Goal: Task Accomplishment & Management: Use online tool/utility

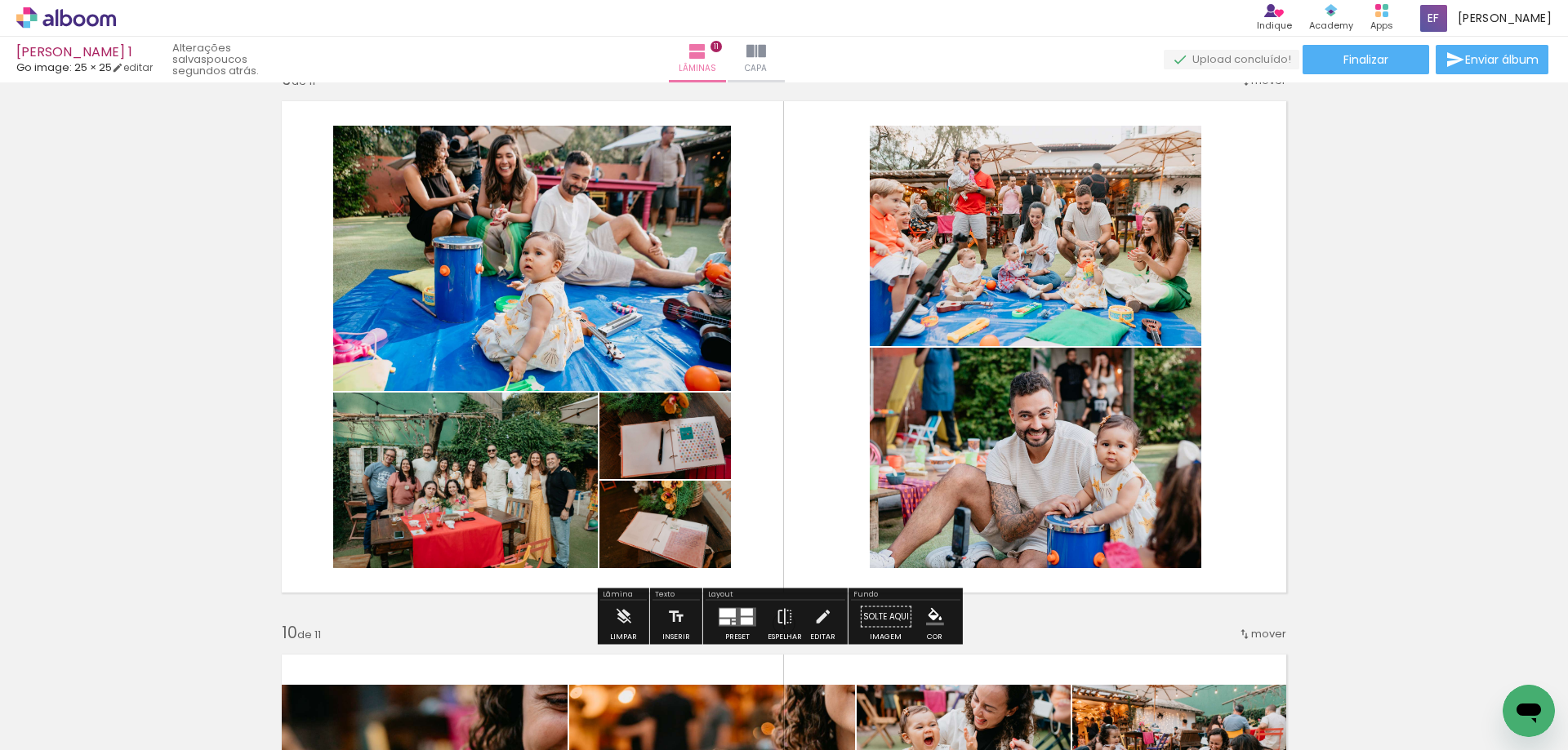
scroll to position [0, 125]
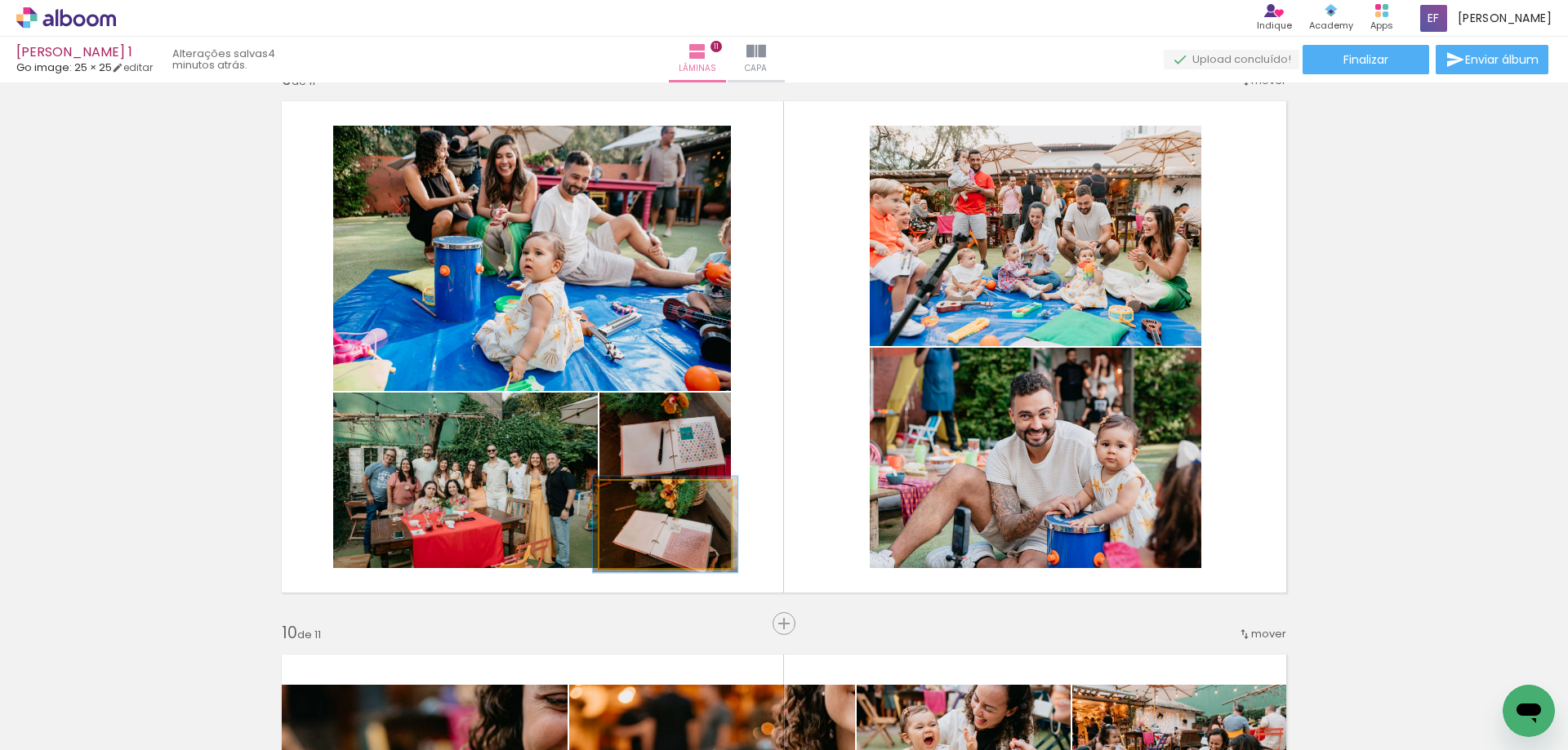
type paper-slider "110"
click at [636, 499] on div at bounding box center [643, 497] width 15 height 15
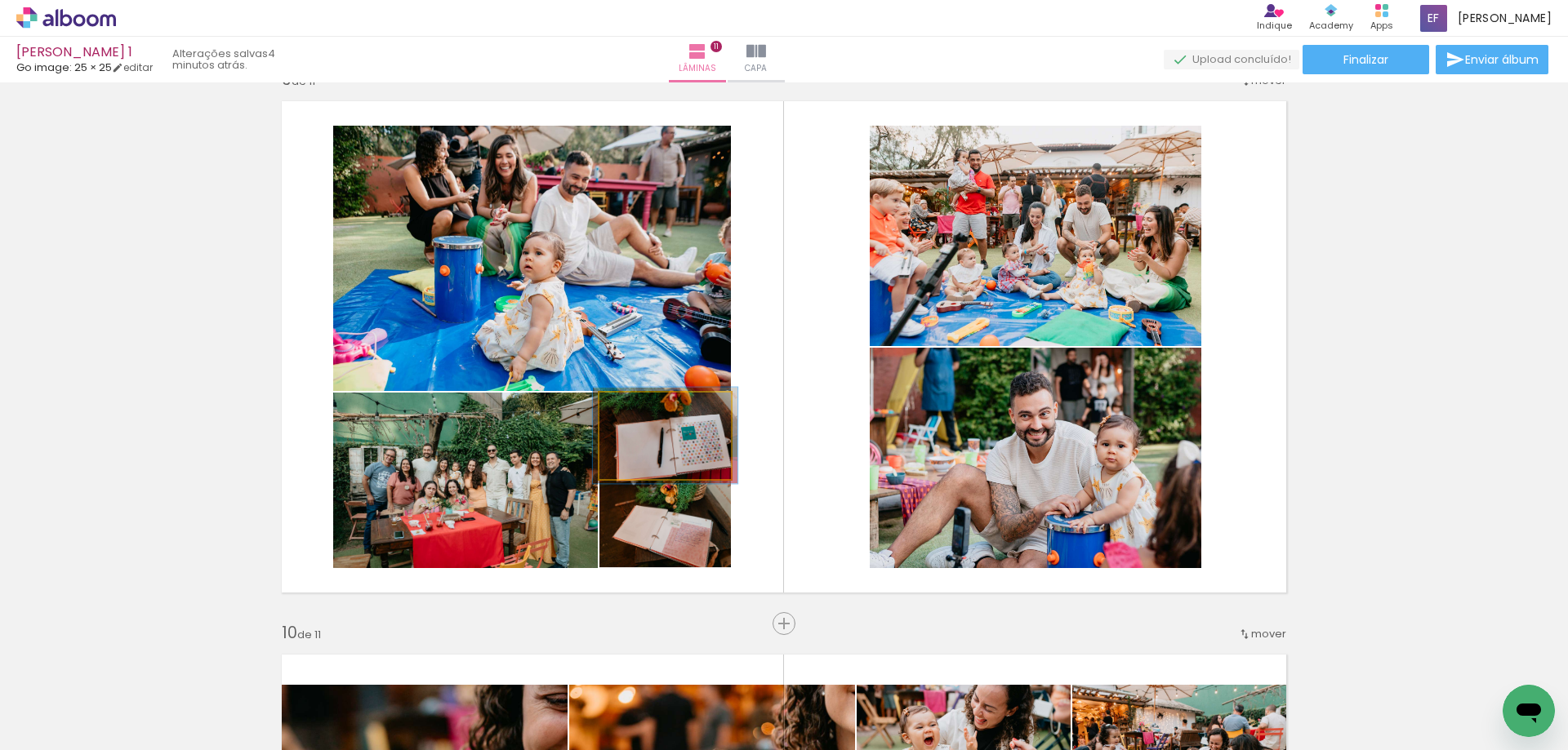
type paper-slider "110"
click at [640, 412] on div at bounding box center [643, 410] width 15 height 15
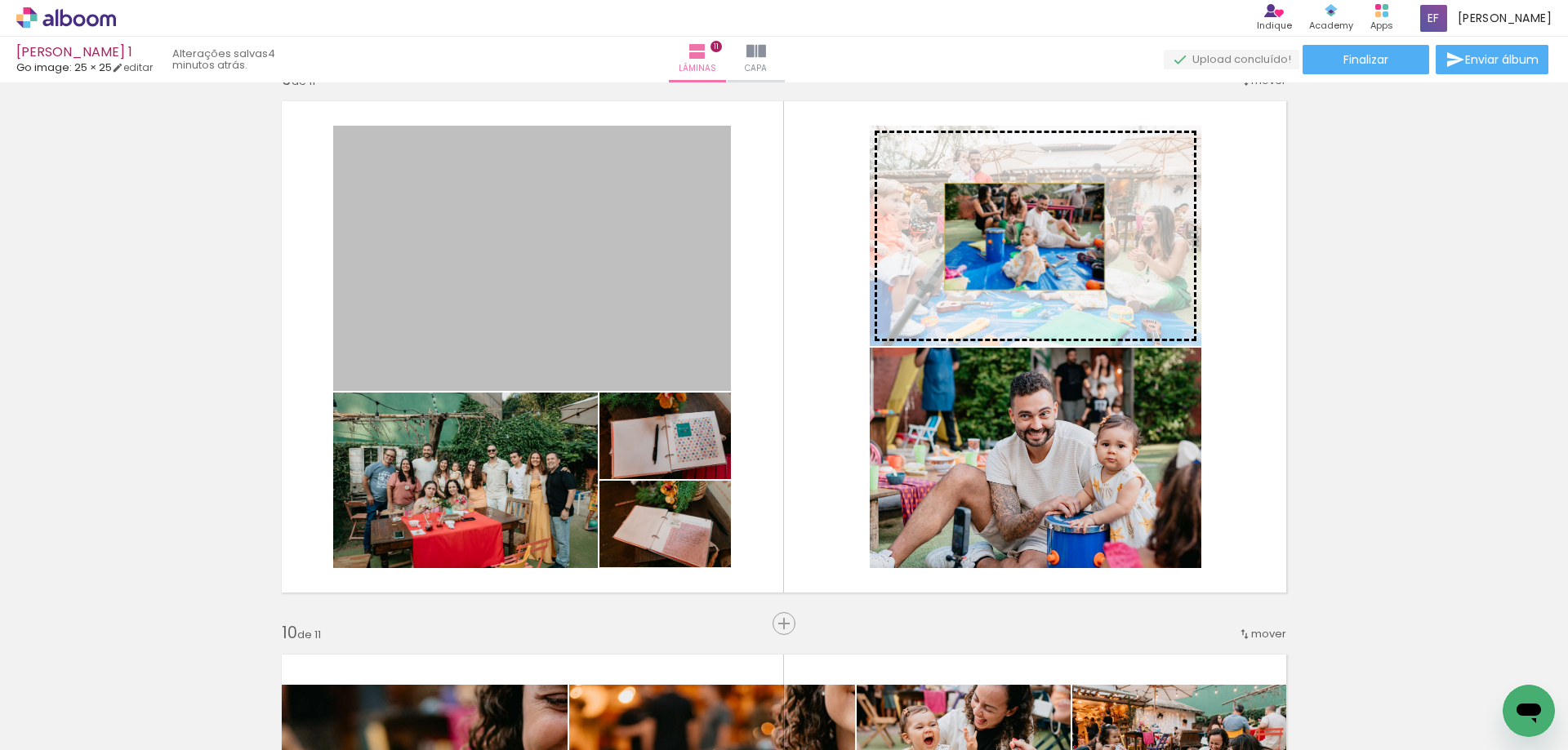
drag, startPoint x: 667, startPoint y: 298, endPoint x: 1018, endPoint y: 237, distance: 356.3
click at [0, 0] on slot at bounding box center [0, 0] width 0 height 0
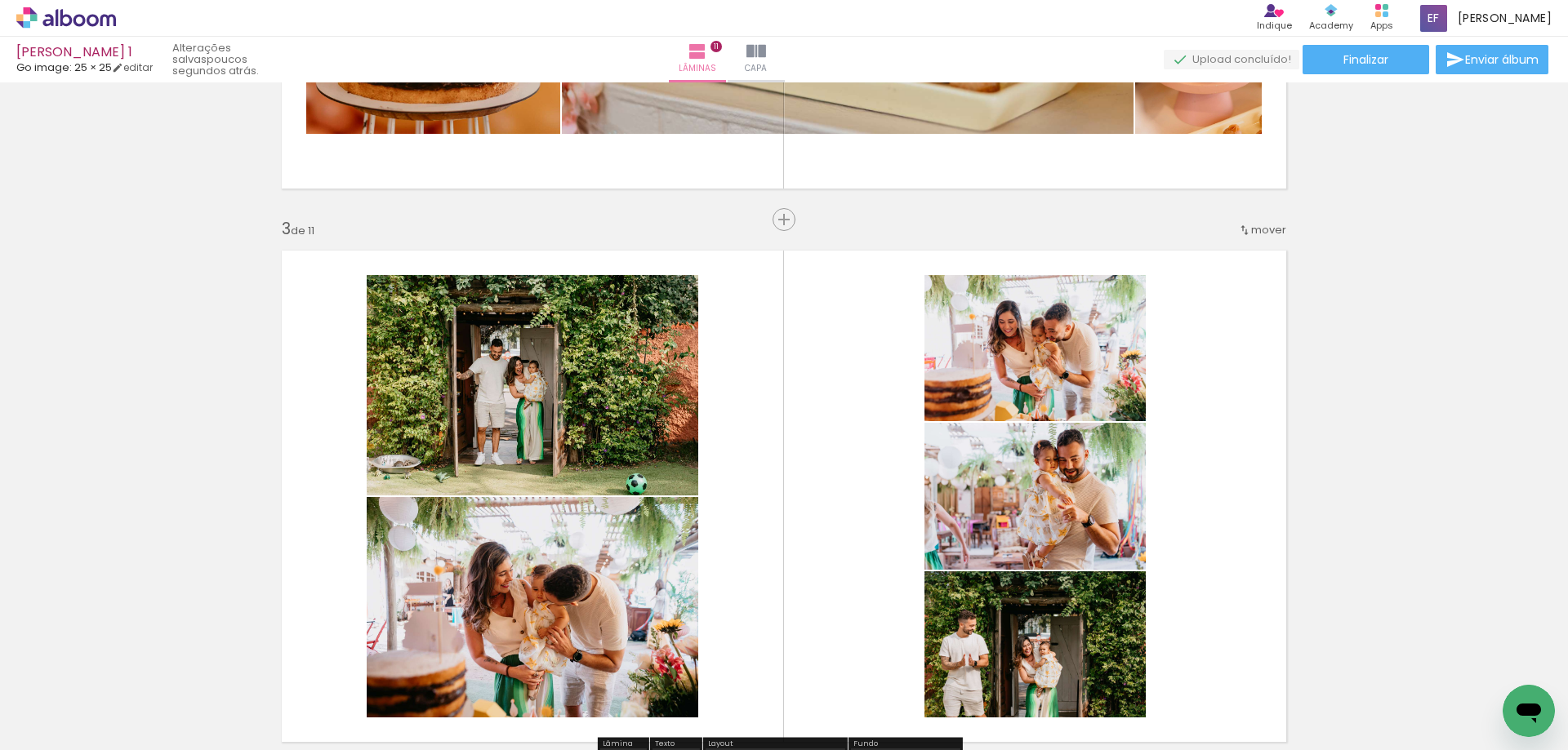
scroll to position [1241, 0]
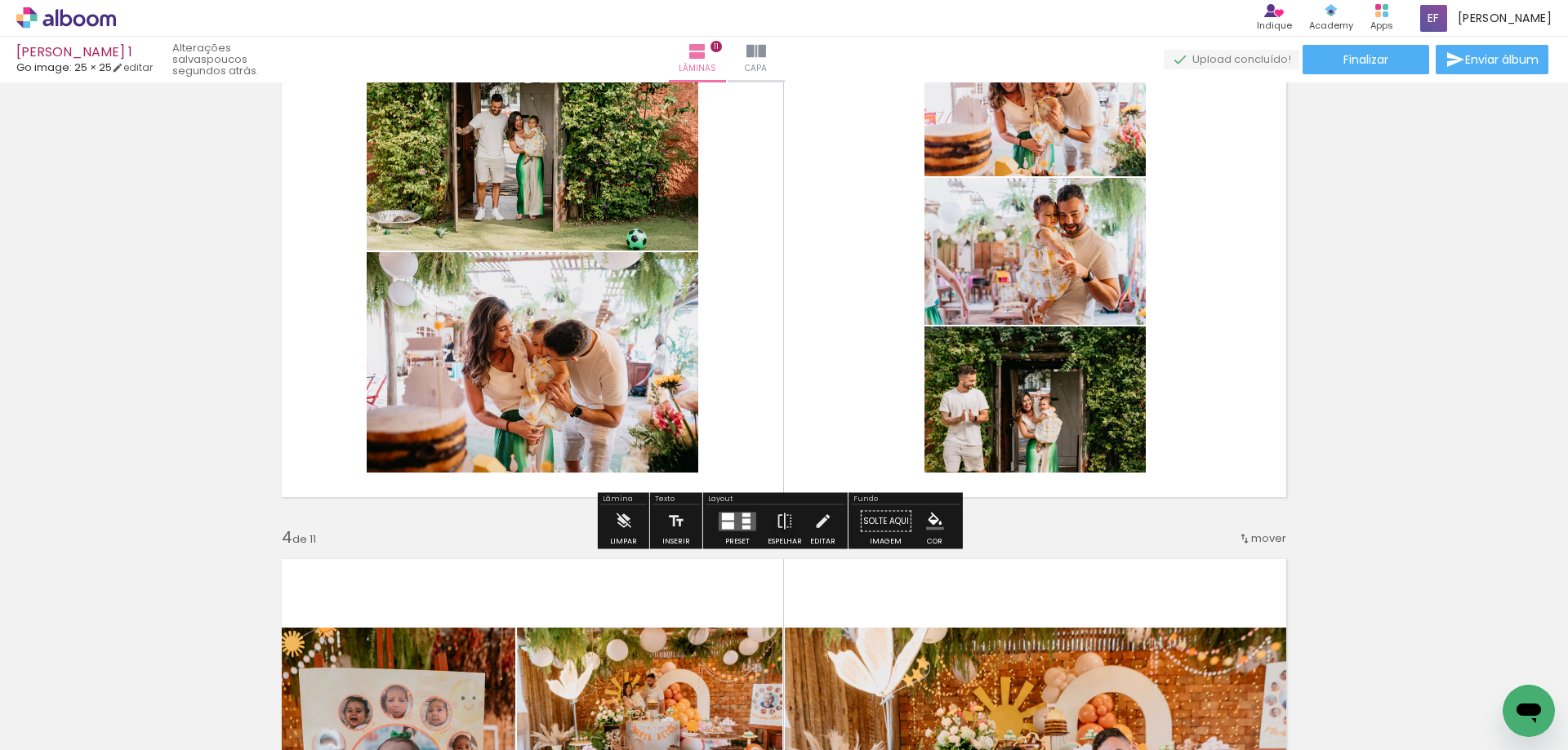
click at [745, 526] on div at bounding box center [746, 527] width 8 height 4
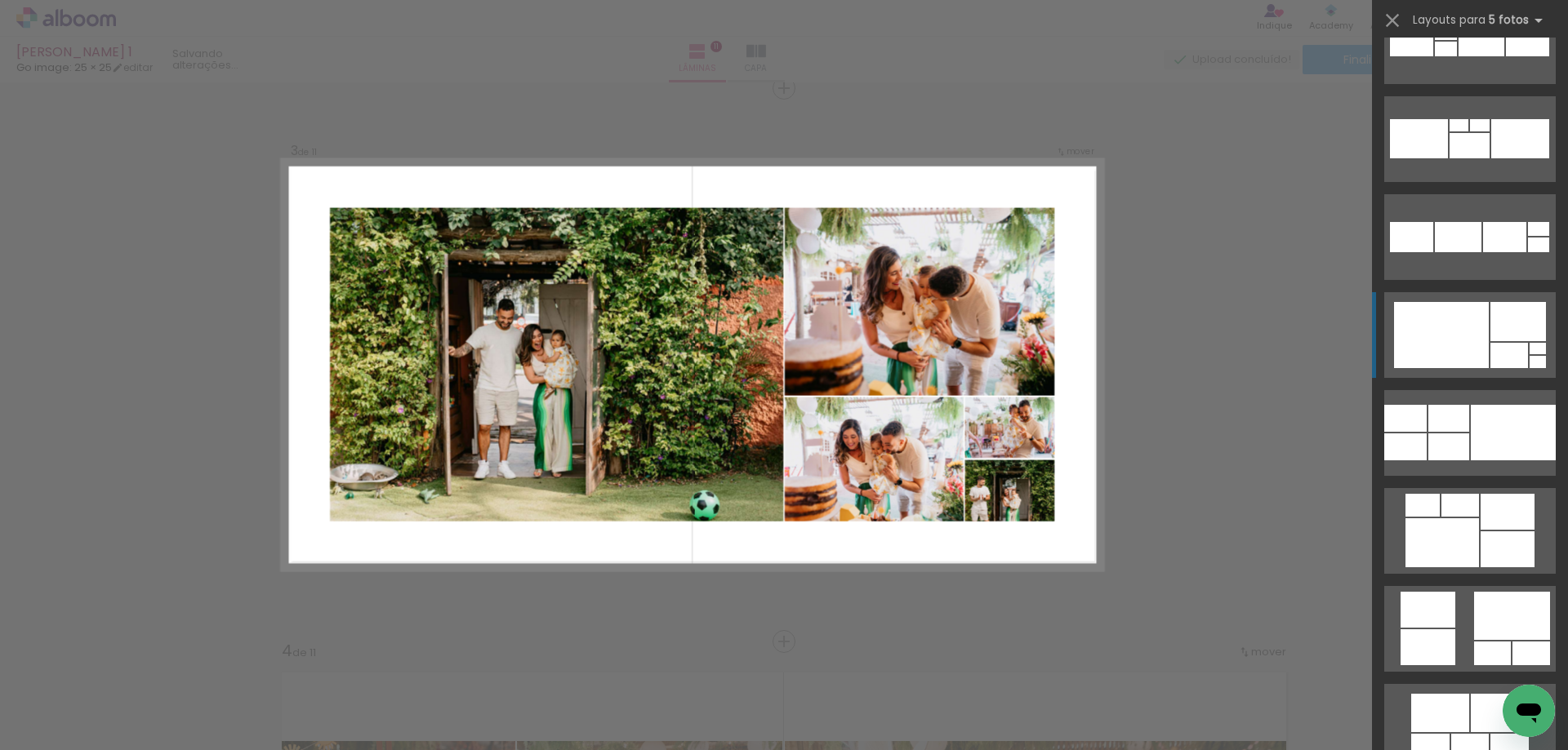
scroll to position [4081, 0]
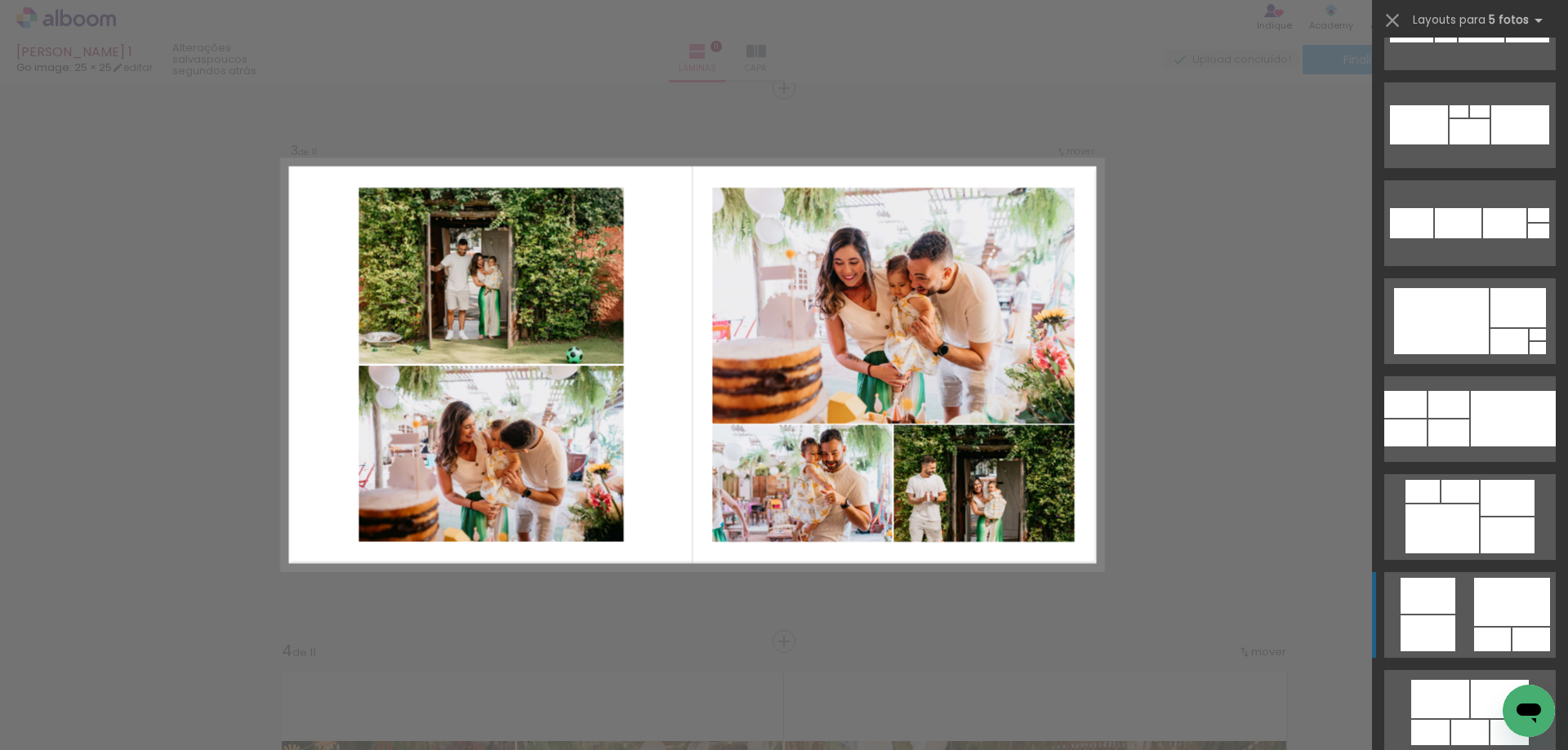
click at [1516, 612] on div at bounding box center [1511, 602] width 76 height 48
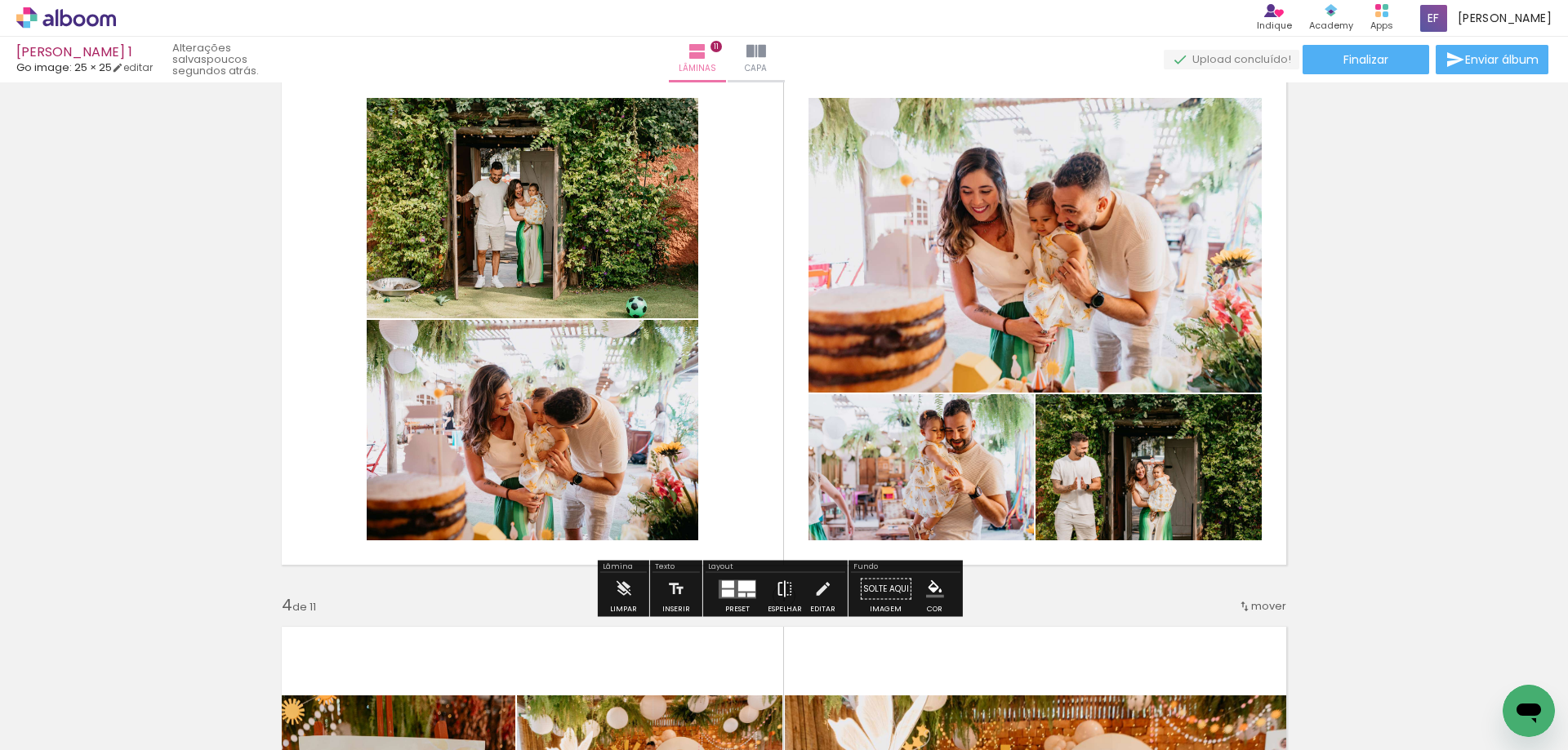
scroll to position [1210, 0]
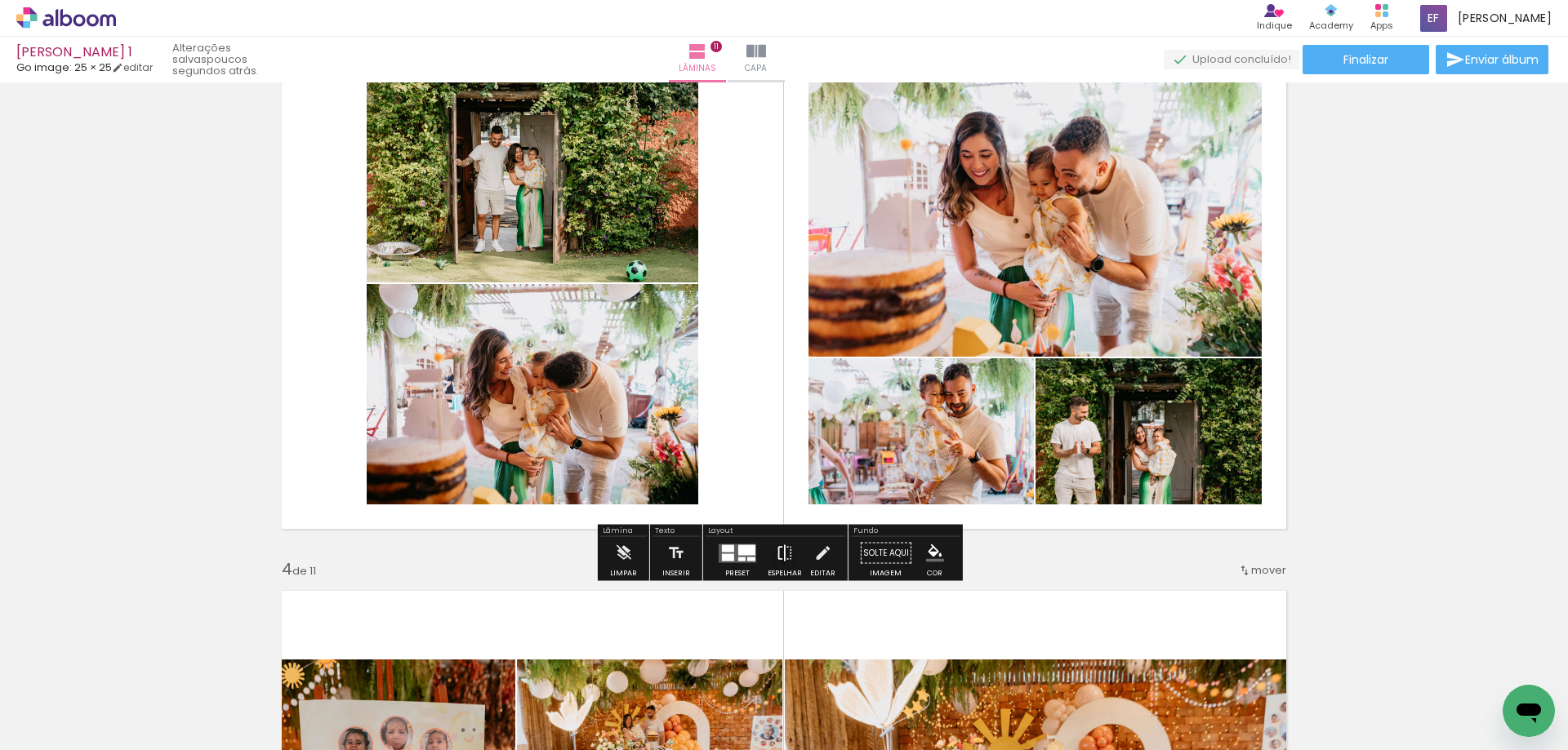
click at [781, 556] on iron-icon at bounding box center [785, 553] width 18 height 33
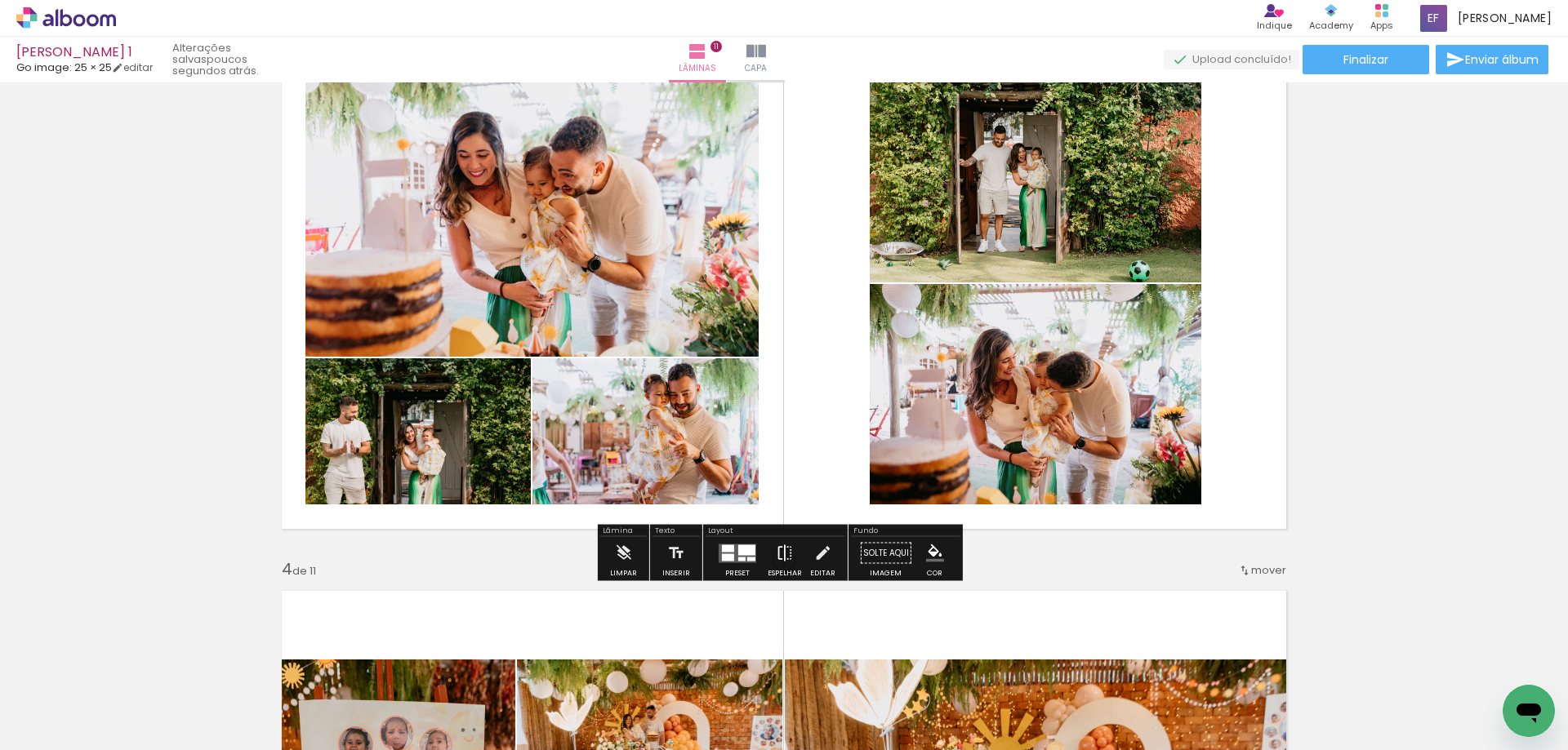
click at [788, 539] on iron-icon at bounding box center [785, 553] width 18 height 33
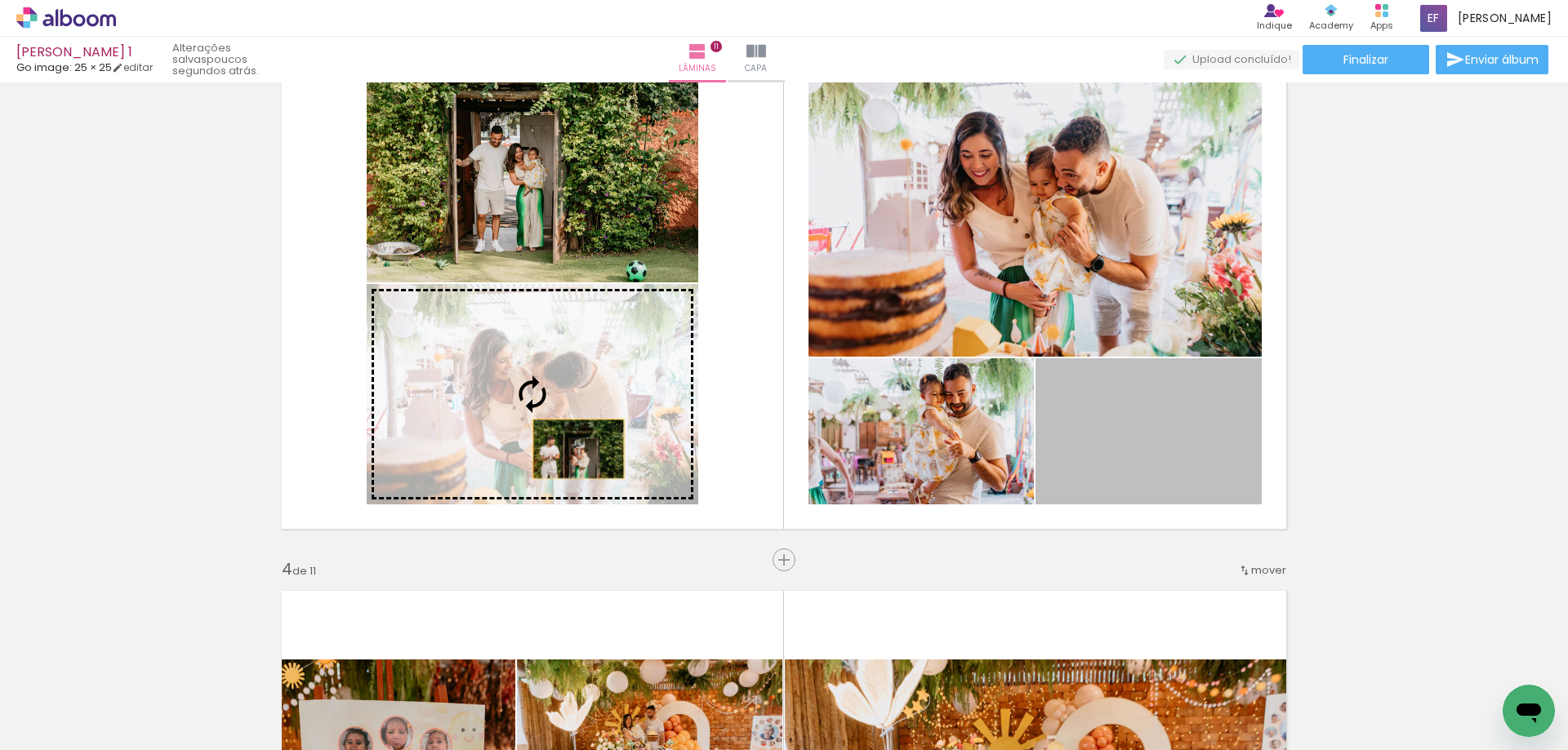
drag, startPoint x: 1150, startPoint y: 472, endPoint x: 570, endPoint y: 420, distance: 582.3
click at [0, 0] on slot at bounding box center [0, 0] width 0 height 0
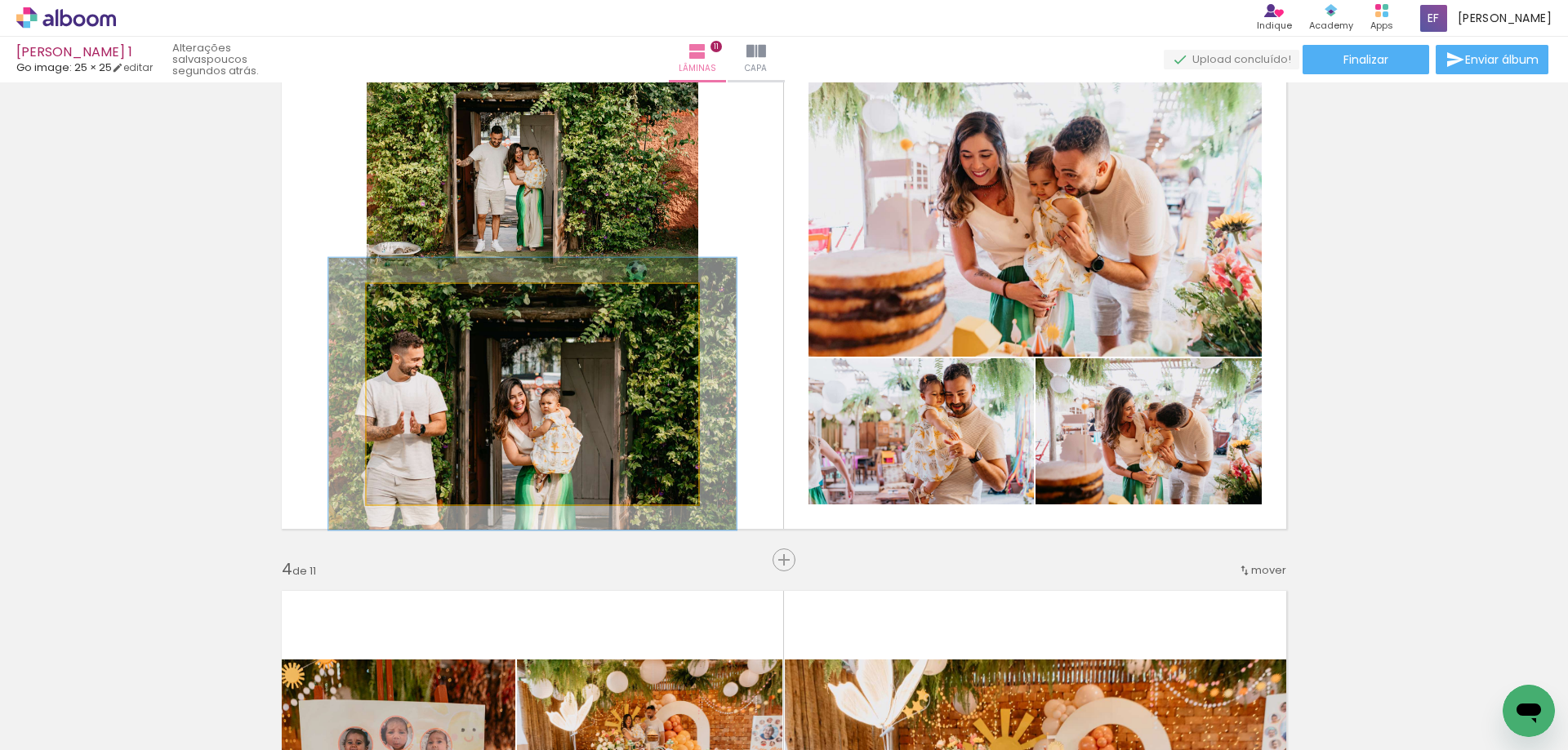
drag, startPoint x: 403, startPoint y: 306, endPoint x: 417, endPoint y: 302, distance: 14.6
type paper-slider "123"
click at [417, 302] on div at bounding box center [418, 301] width 26 height 26
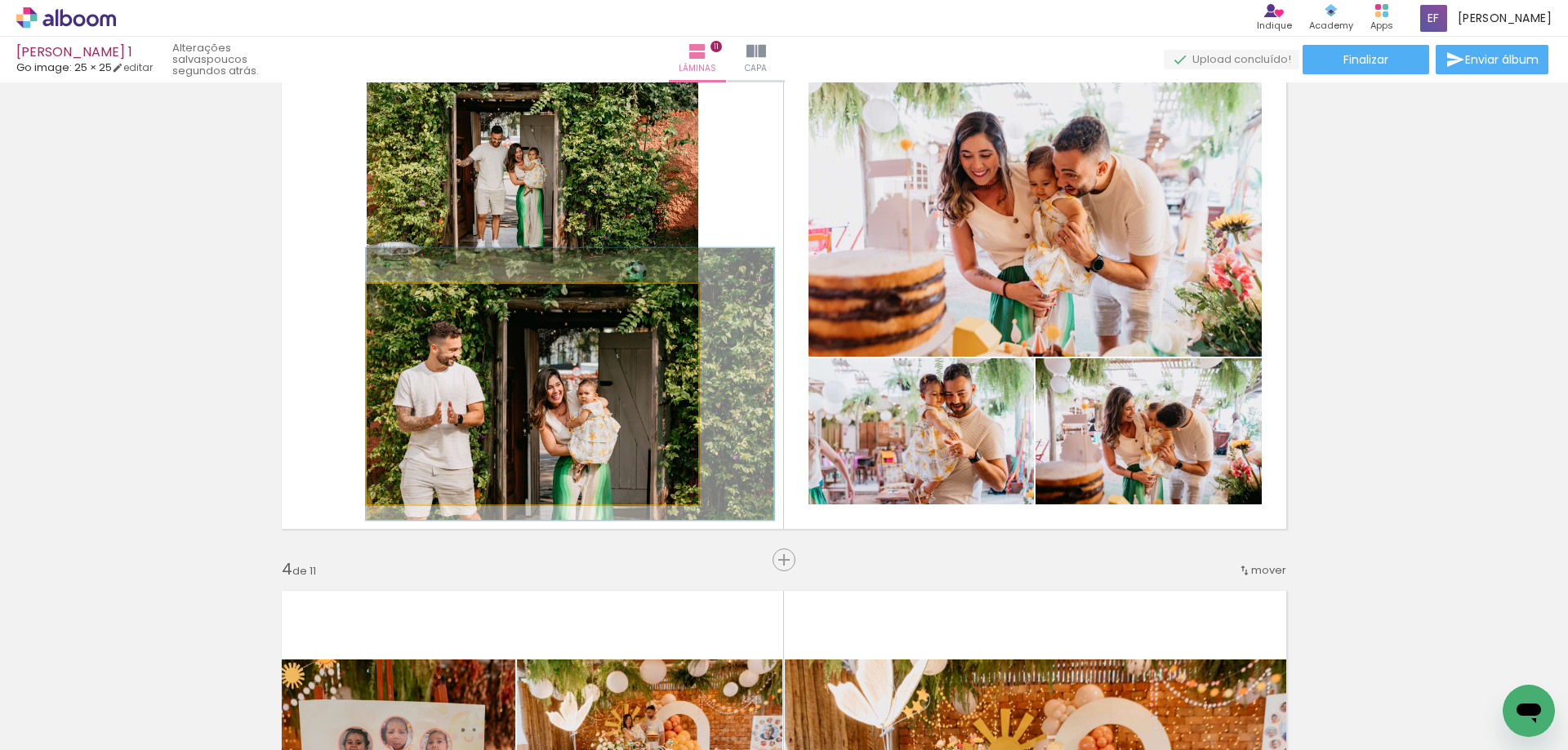
drag, startPoint x: 528, startPoint y: 379, endPoint x: 589, endPoint y: 369, distance: 61.8
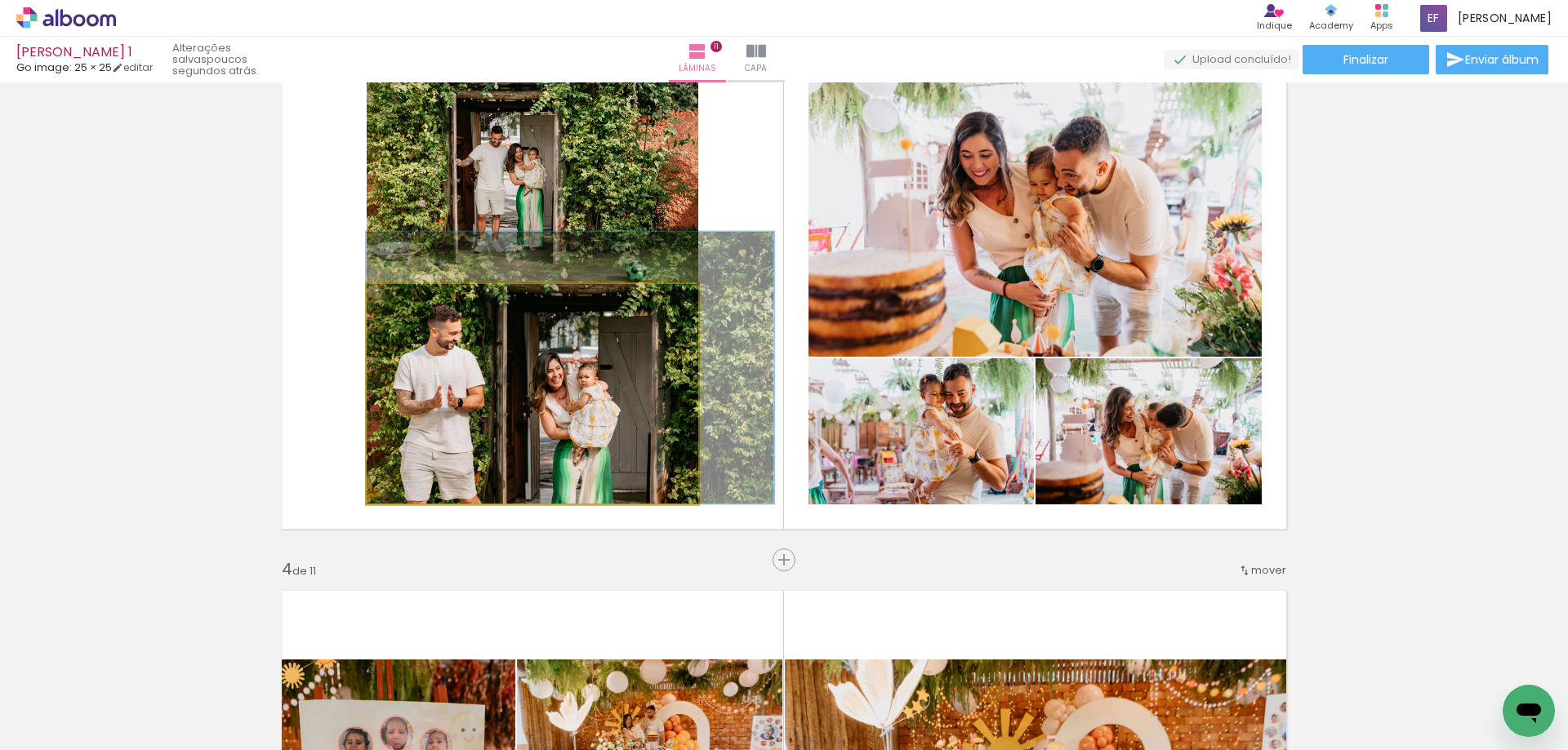
drag, startPoint x: 596, startPoint y: 369, endPoint x: 600, endPoint y: 339, distance: 30.3
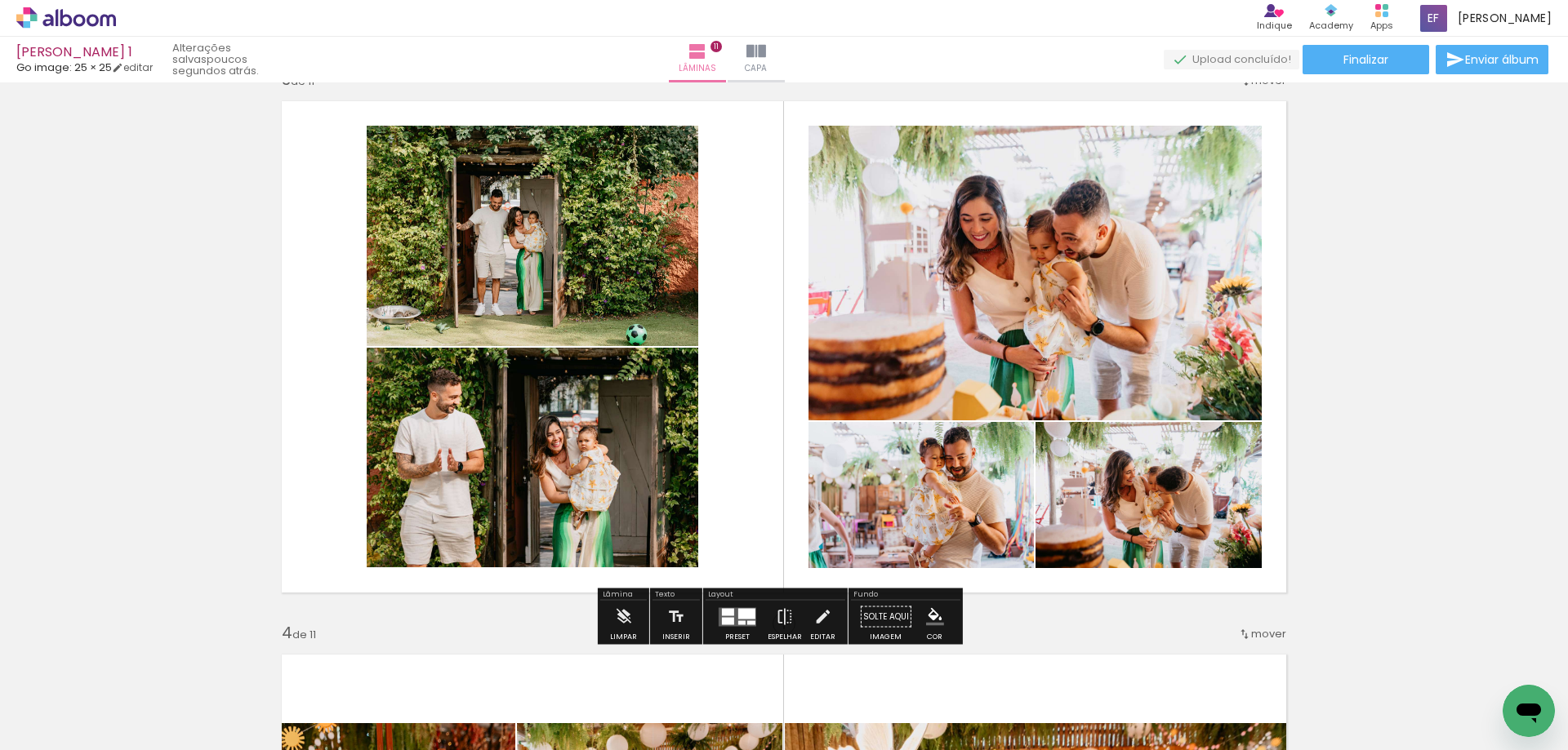
scroll to position [1128, 0]
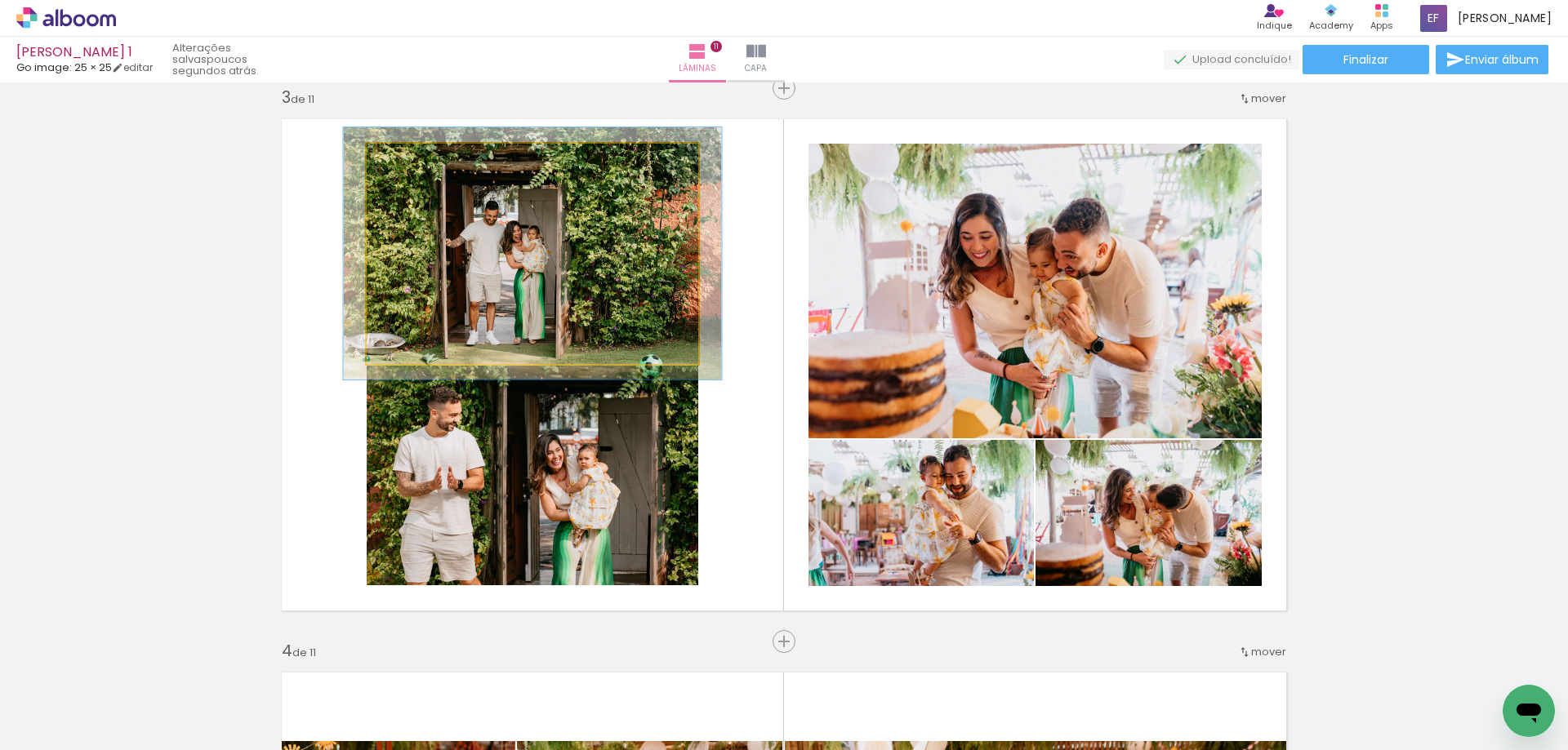
type paper-slider "114"
click at [418, 171] on div at bounding box center [413, 161] width 26 height 26
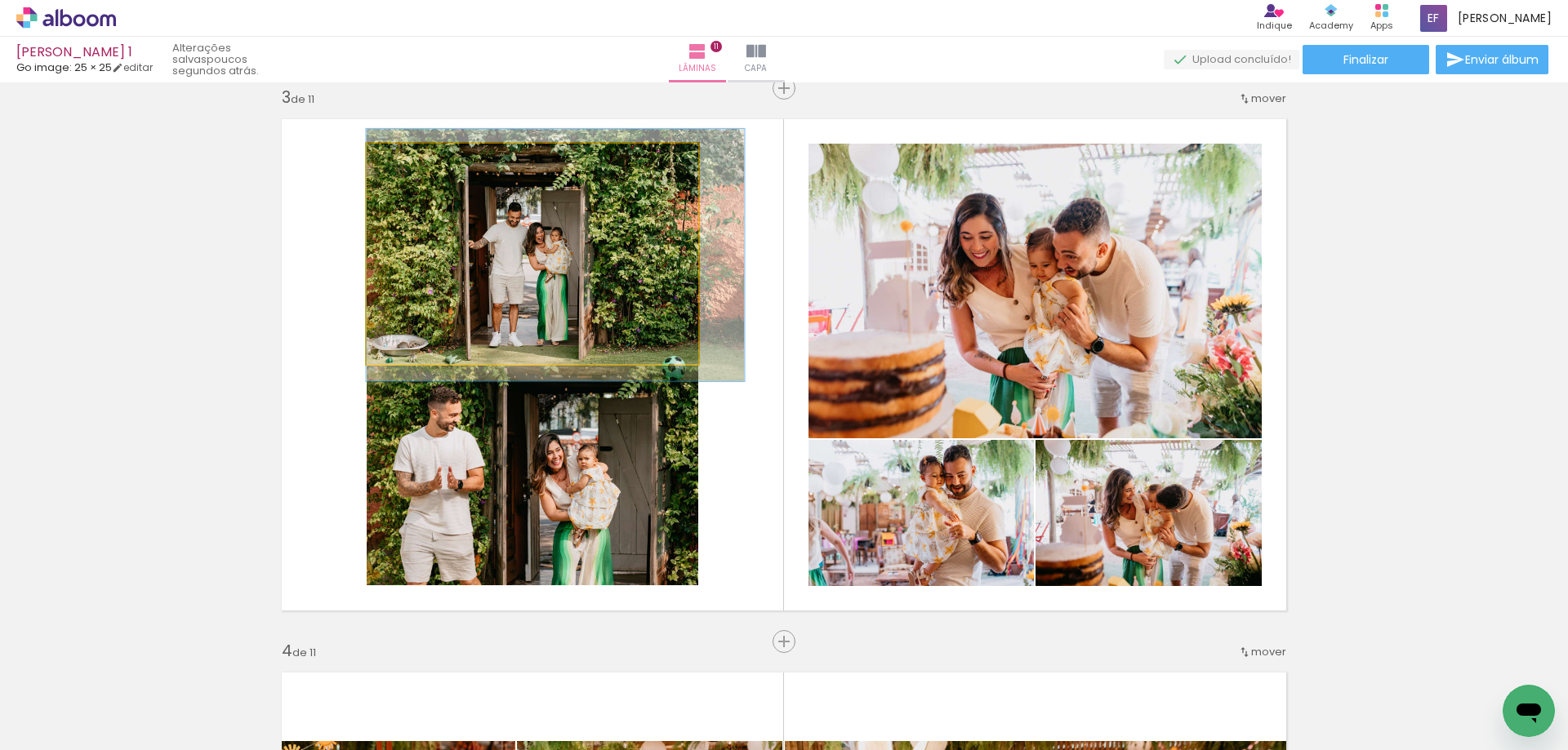
drag, startPoint x: 526, startPoint y: 225, endPoint x: 608, endPoint y: 223, distance: 82.0
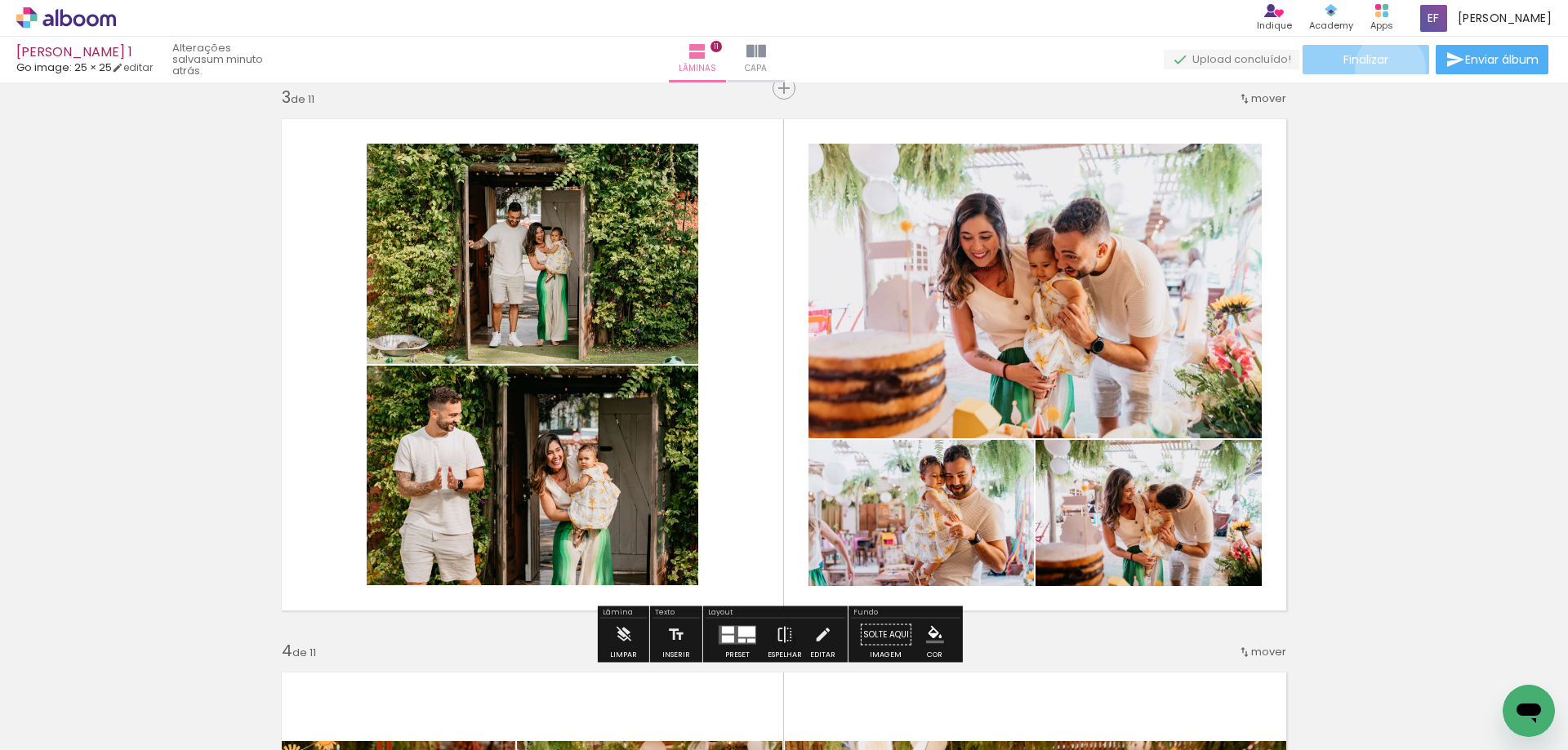
click at [1384, 68] on paper-button "Finalizar" at bounding box center [1365, 60] width 126 height 30
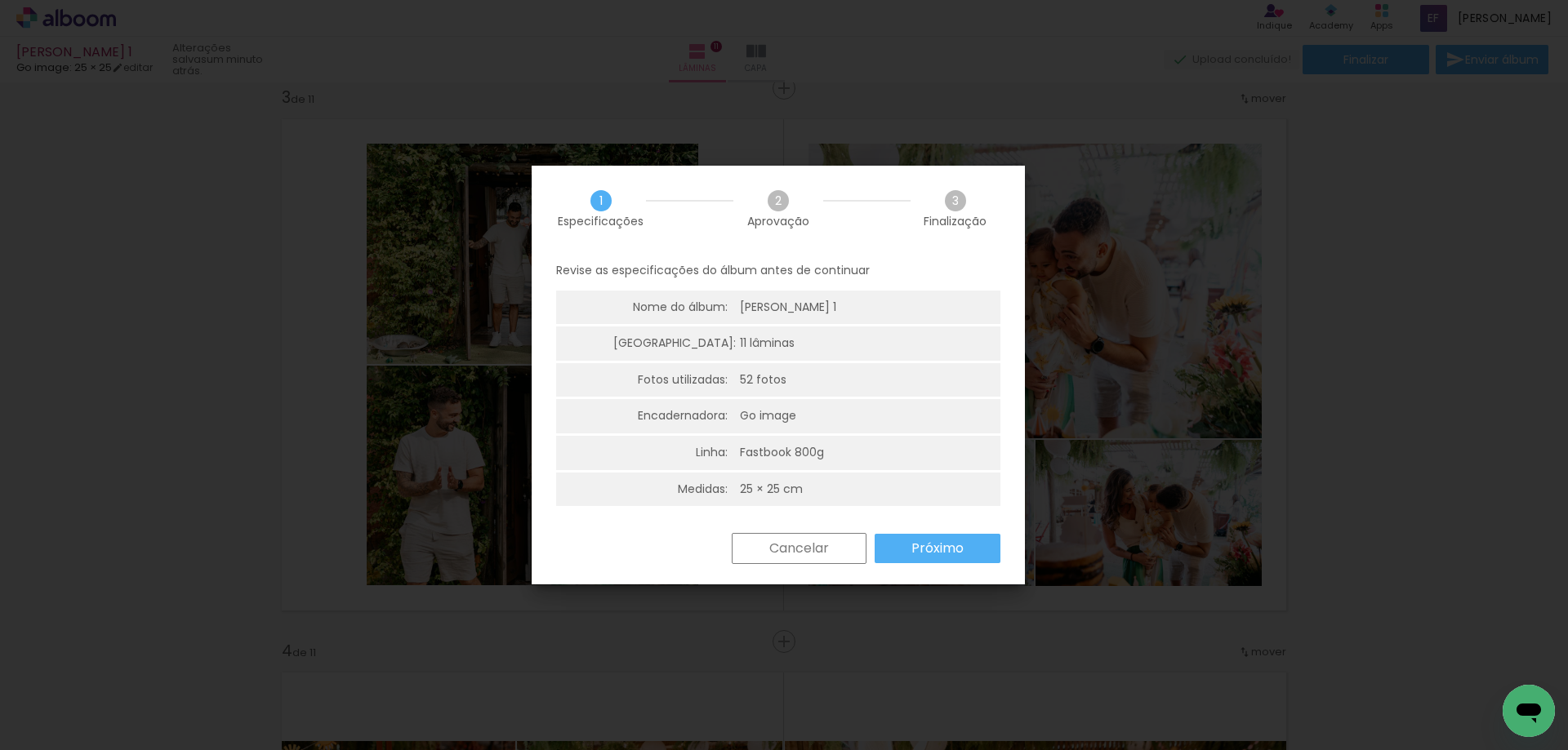
click at [957, 530] on div "Revise as especificações do álbum antes de continuar Nome do álbum: Maria Alice…" at bounding box center [778, 392] width 493 height 281
click at [0, 0] on slot "Próximo" at bounding box center [0, 0] width 0 height 0
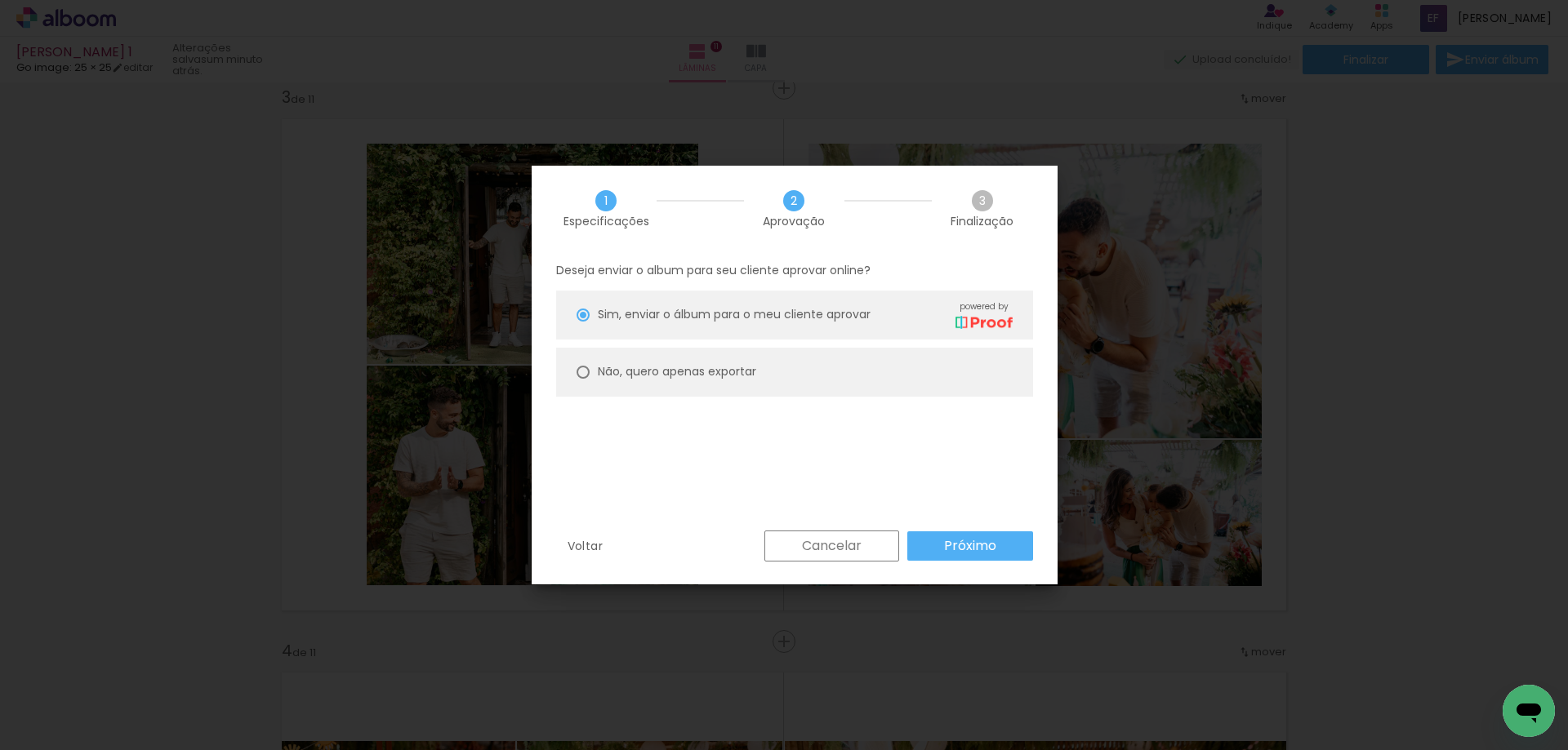
click at [822, 363] on paper-radio-button "Não, quero apenas exportar" at bounding box center [794, 372] width 477 height 49
type paper-radio-button "on"
drag, startPoint x: 967, startPoint y: 529, endPoint x: 964, endPoint y: 520, distance: 9.5
click at [966, 528] on div "Deseja enviar o album para seu cliente aprovar online? Sim, enviar o álbum para…" at bounding box center [794, 391] width 525 height 280
click at [963, 535] on paper-button "Próximo" at bounding box center [970, 546] width 125 height 30
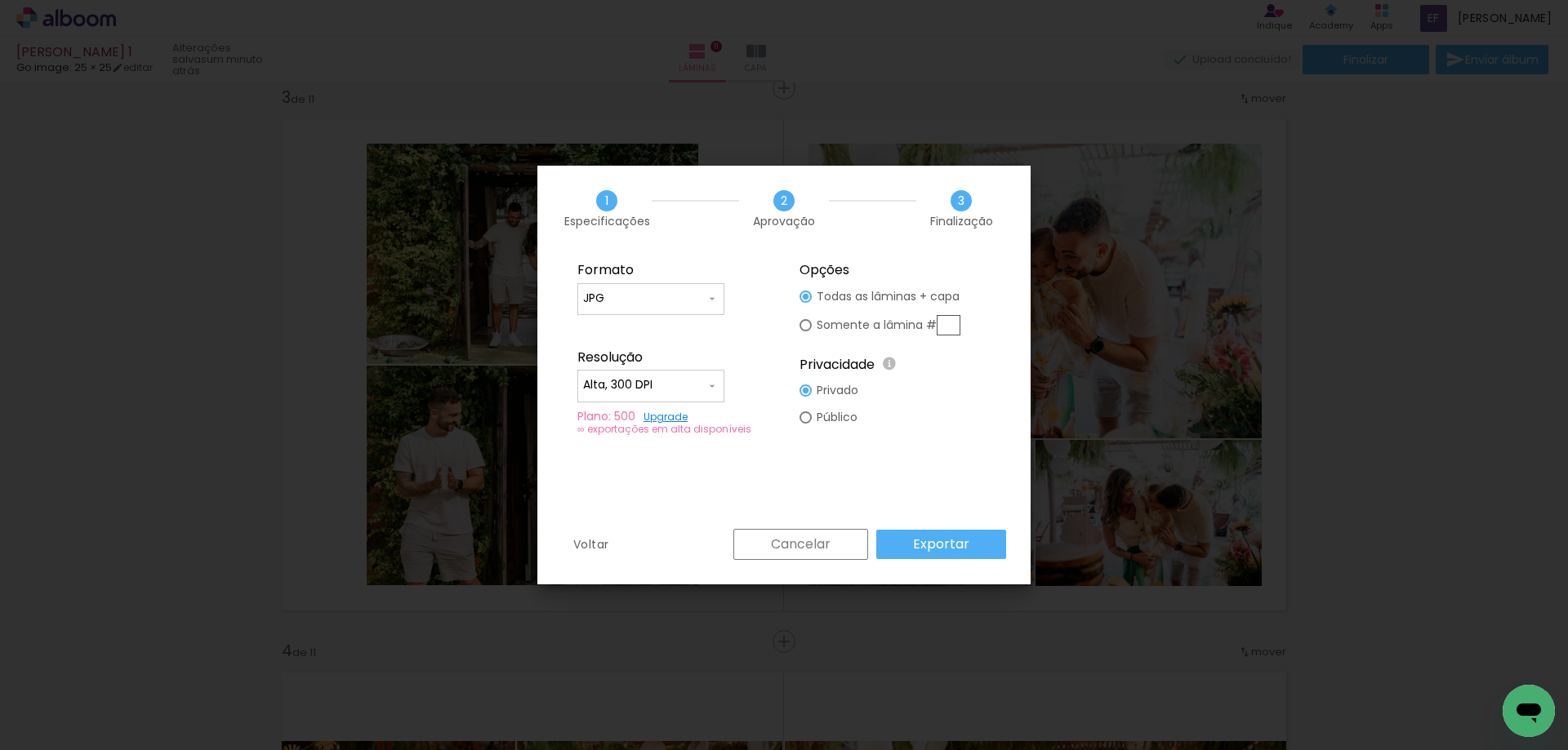
drag, startPoint x: 649, startPoint y: 380, endPoint x: 659, endPoint y: 385, distance: 11.2
click at [653, 381] on input "Alta, 300 DPI" at bounding box center [644, 385] width 122 height 16
click at [657, 402] on paper-item "Baixa" at bounding box center [651, 415] width 147 height 33
type input "Baixa"
click at [680, 297] on input "JPG" at bounding box center [644, 298] width 122 height 16
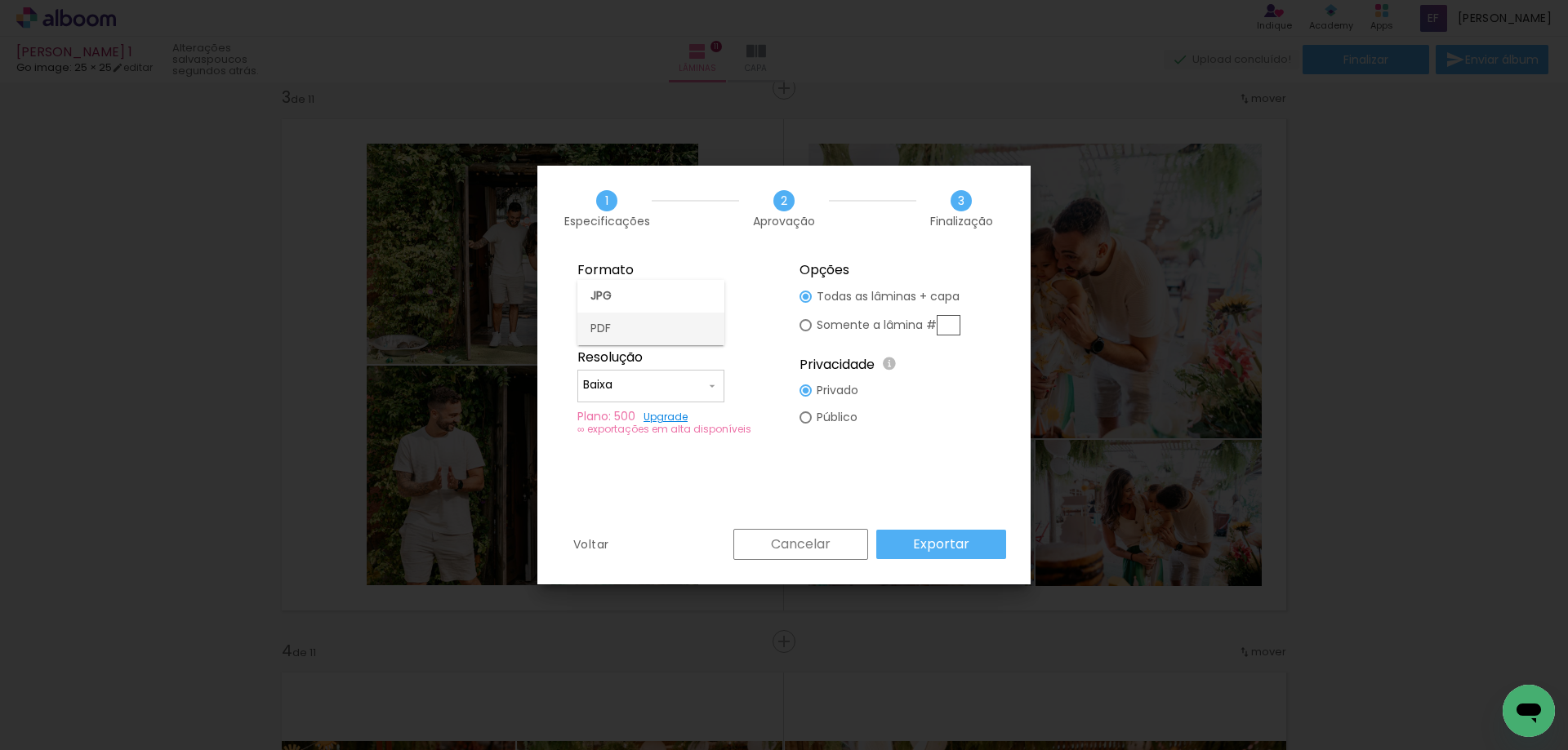
click at [686, 326] on paper-item "PDF" at bounding box center [651, 328] width 147 height 33
type input "PDF"
click at [0, 0] on slot "Exportar" at bounding box center [0, 0] width 0 height 0
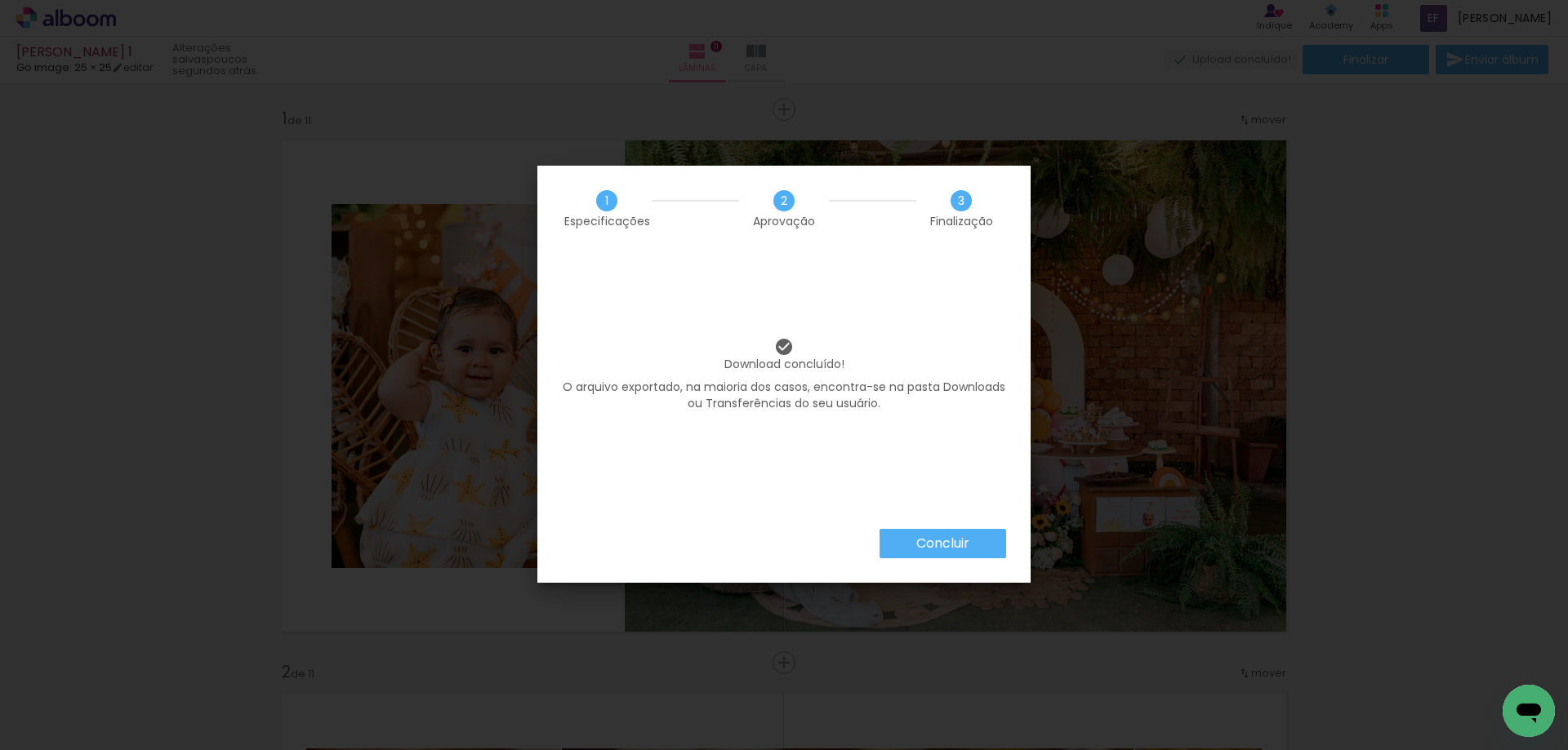
scroll to position [0, 125]
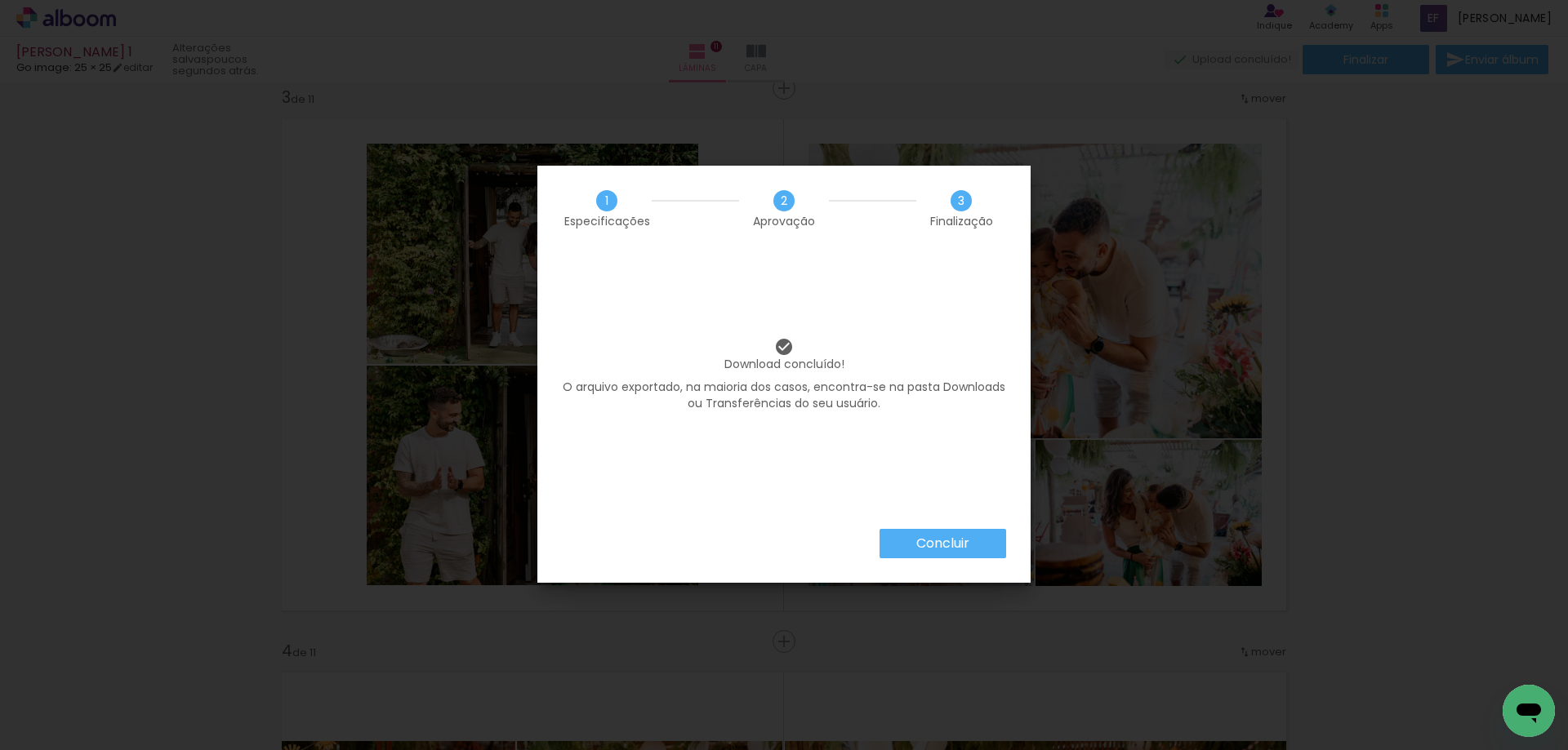
drag, startPoint x: 914, startPoint y: 554, endPoint x: 1050, endPoint y: 395, distance: 209.2
click at [915, 553] on paper-button "Concluir" at bounding box center [942, 544] width 126 height 30
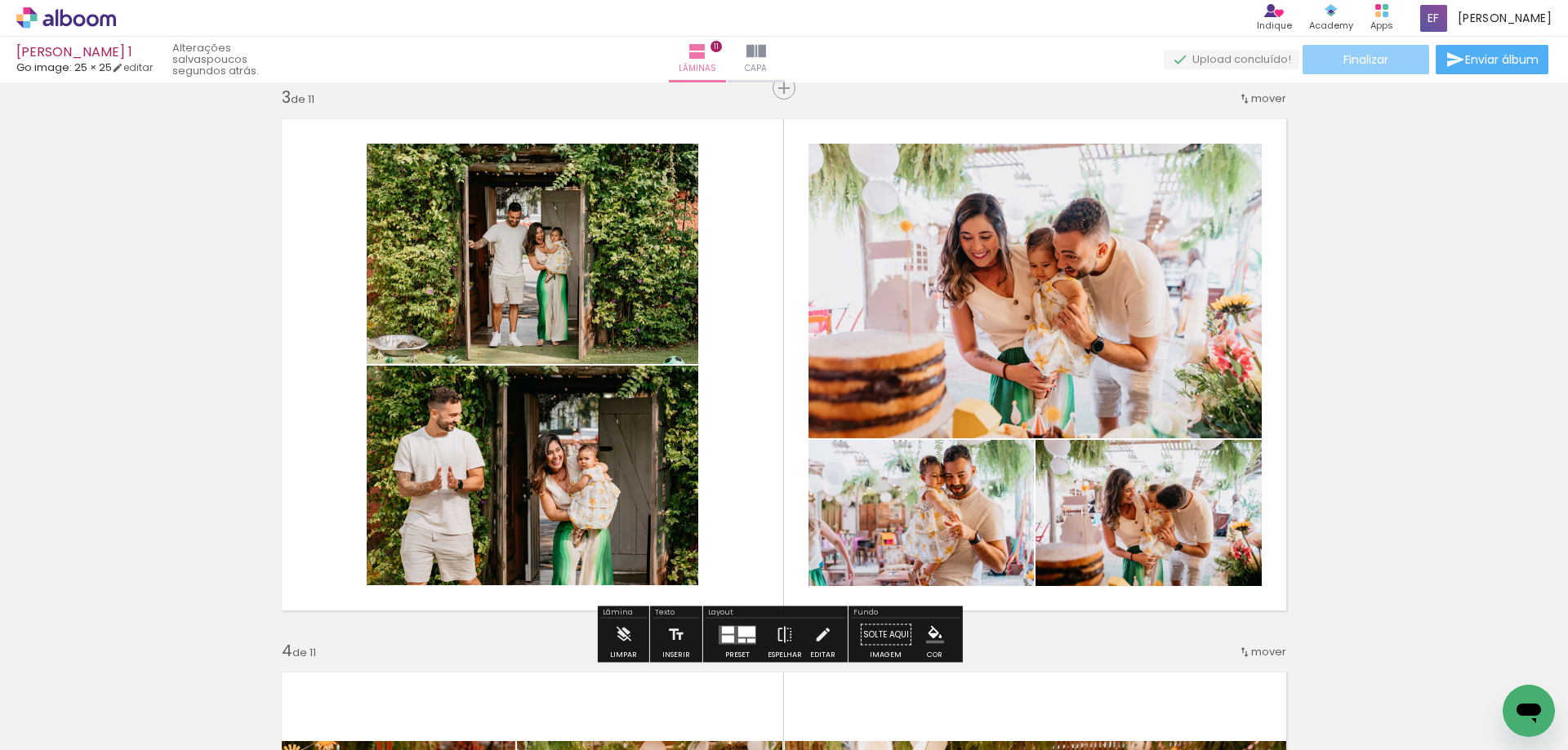
click at [1387, 62] on paper-button "Finalizar" at bounding box center [1365, 60] width 126 height 30
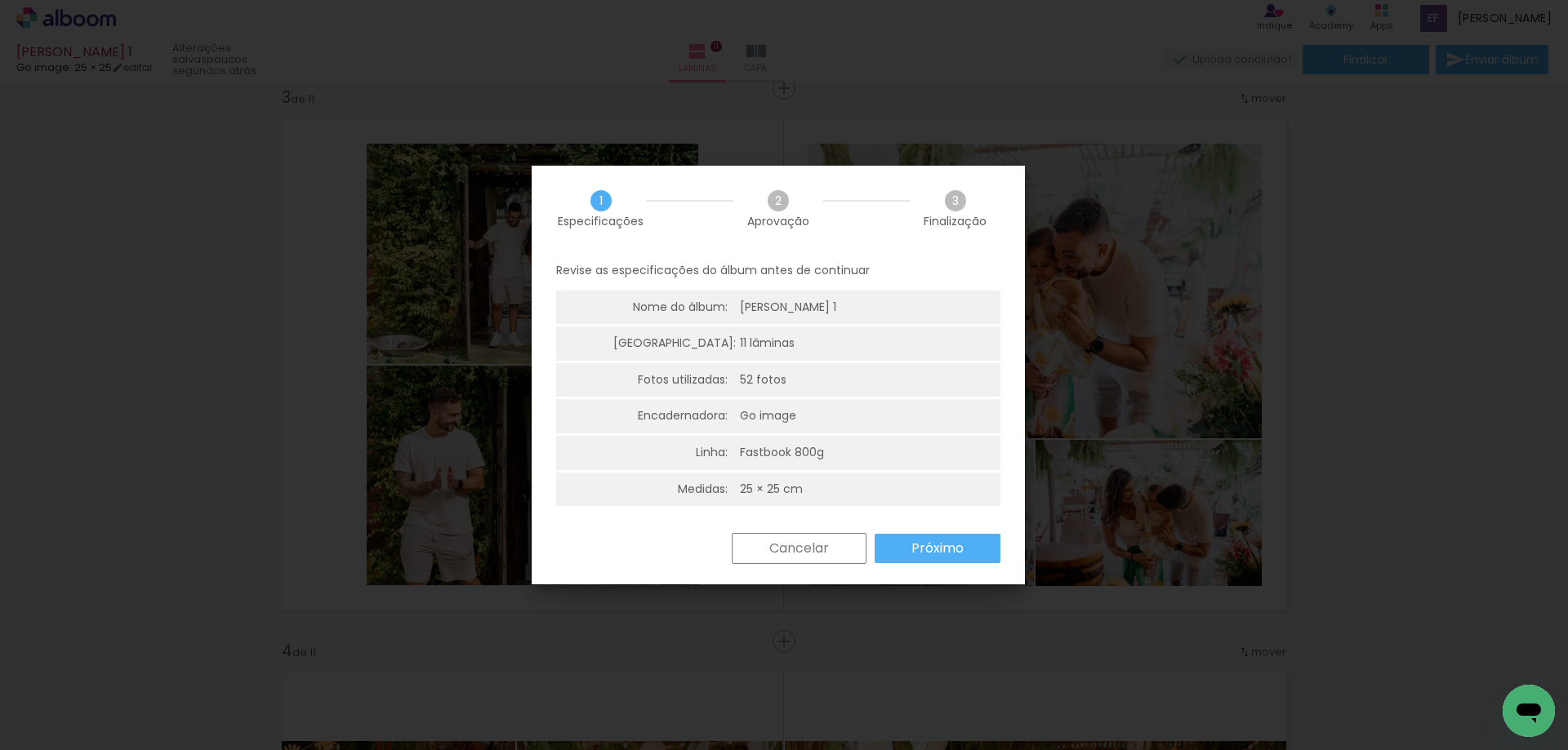
click at [0, 0] on slot "Próximo" at bounding box center [0, 0] width 0 height 0
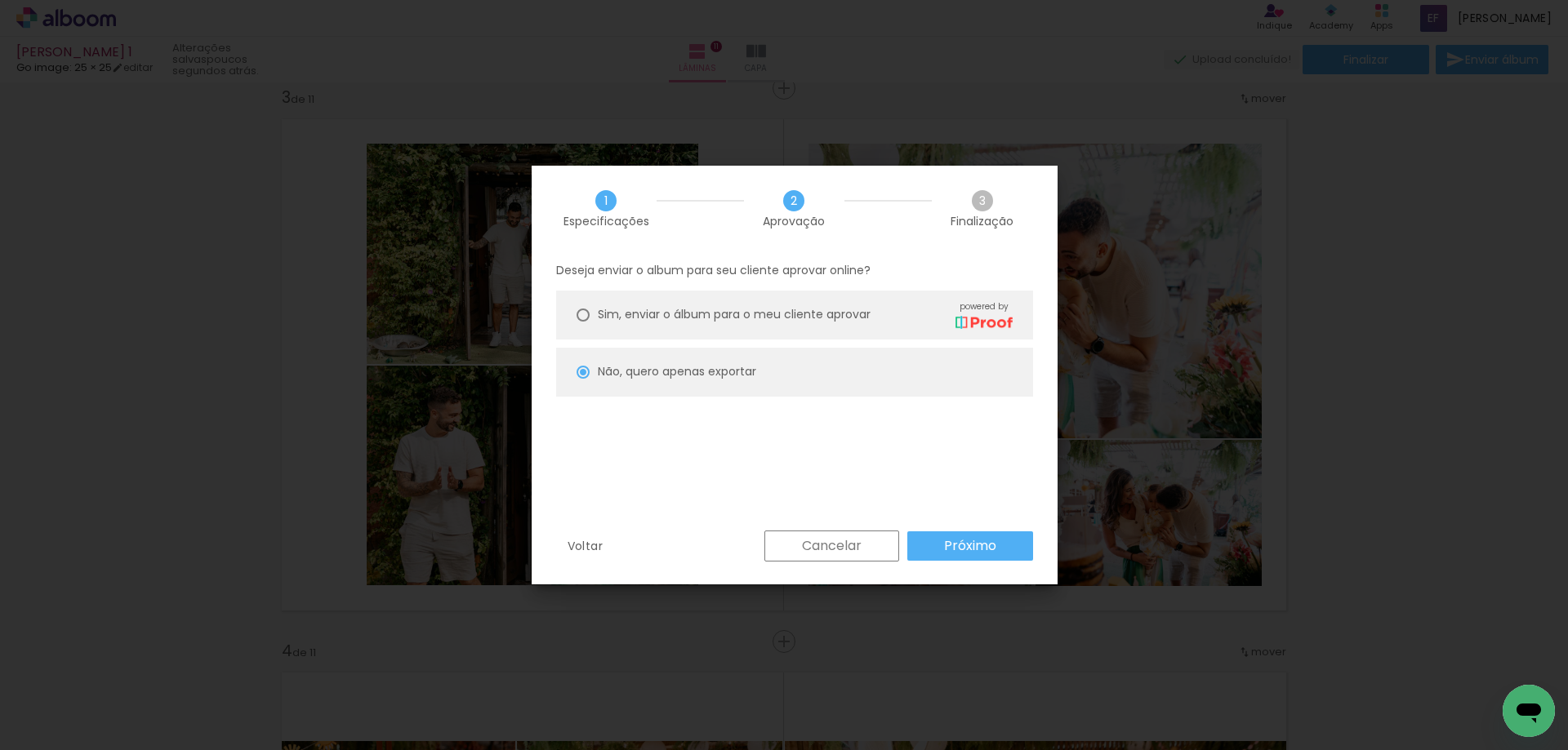
click at [0, 0] on slot "Próximo" at bounding box center [0, 0] width 0 height 0
type input "Baixa"
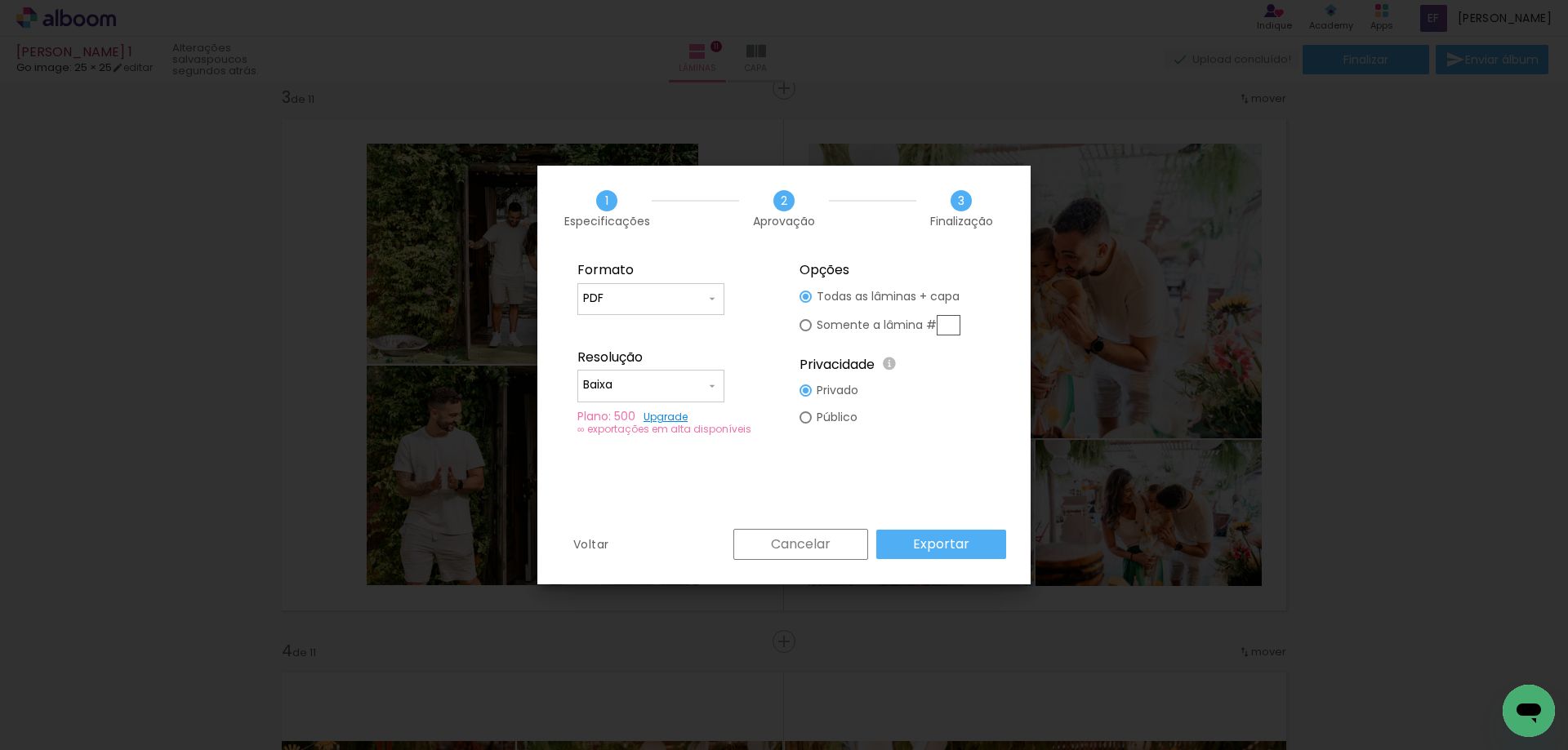
click at [694, 295] on input "PDF" at bounding box center [644, 298] width 122 height 16
click at [700, 298] on paper-item "JPG" at bounding box center [651, 295] width 147 height 33
type input "JPG"
click at [685, 398] on paper-input-container "Baixa" at bounding box center [651, 386] width 147 height 33
click at [678, 413] on paper-item "Baixa" at bounding box center [651, 415] width 147 height 33
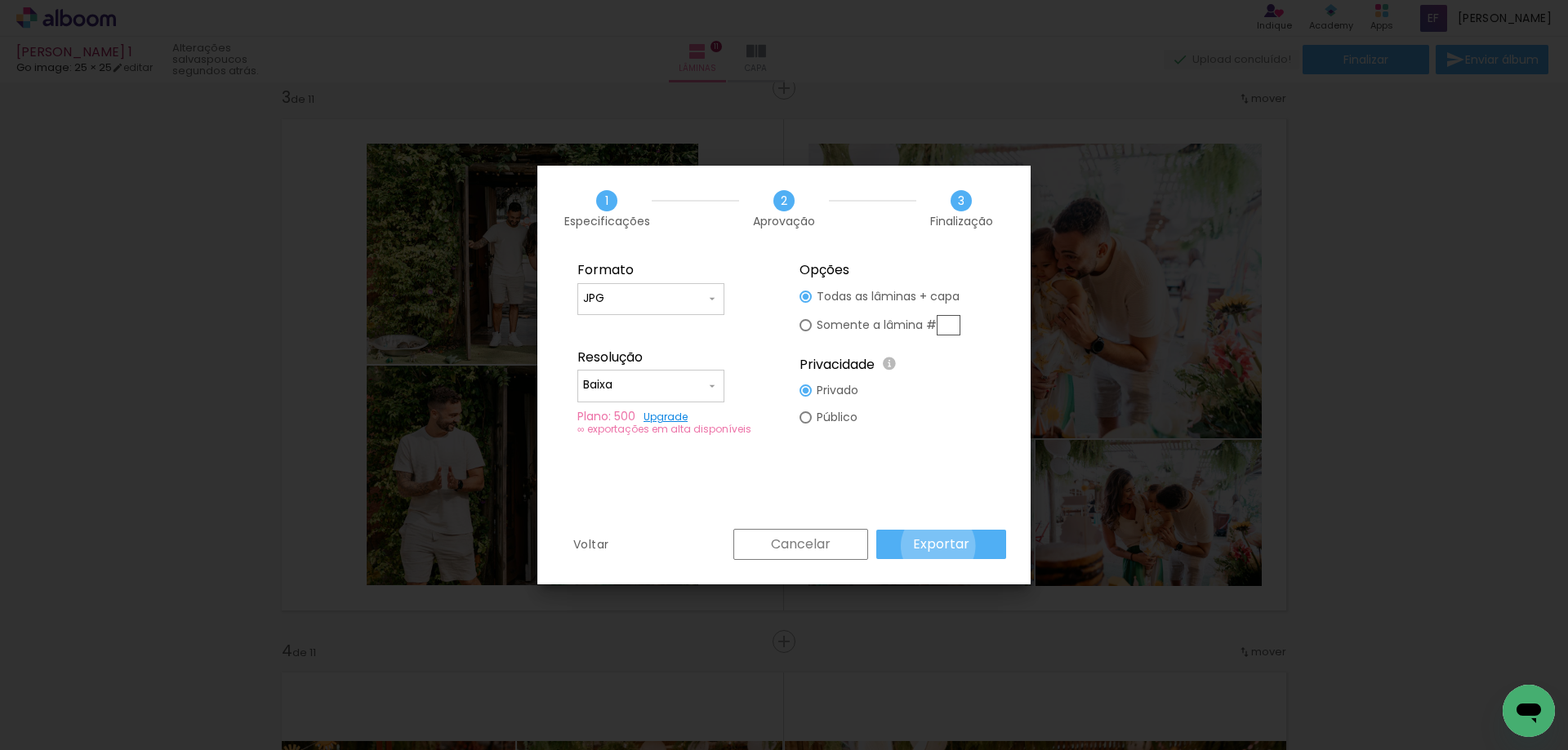
click at [0, 0] on slot "Exportar" at bounding box center [0, 0] width 0 height 0
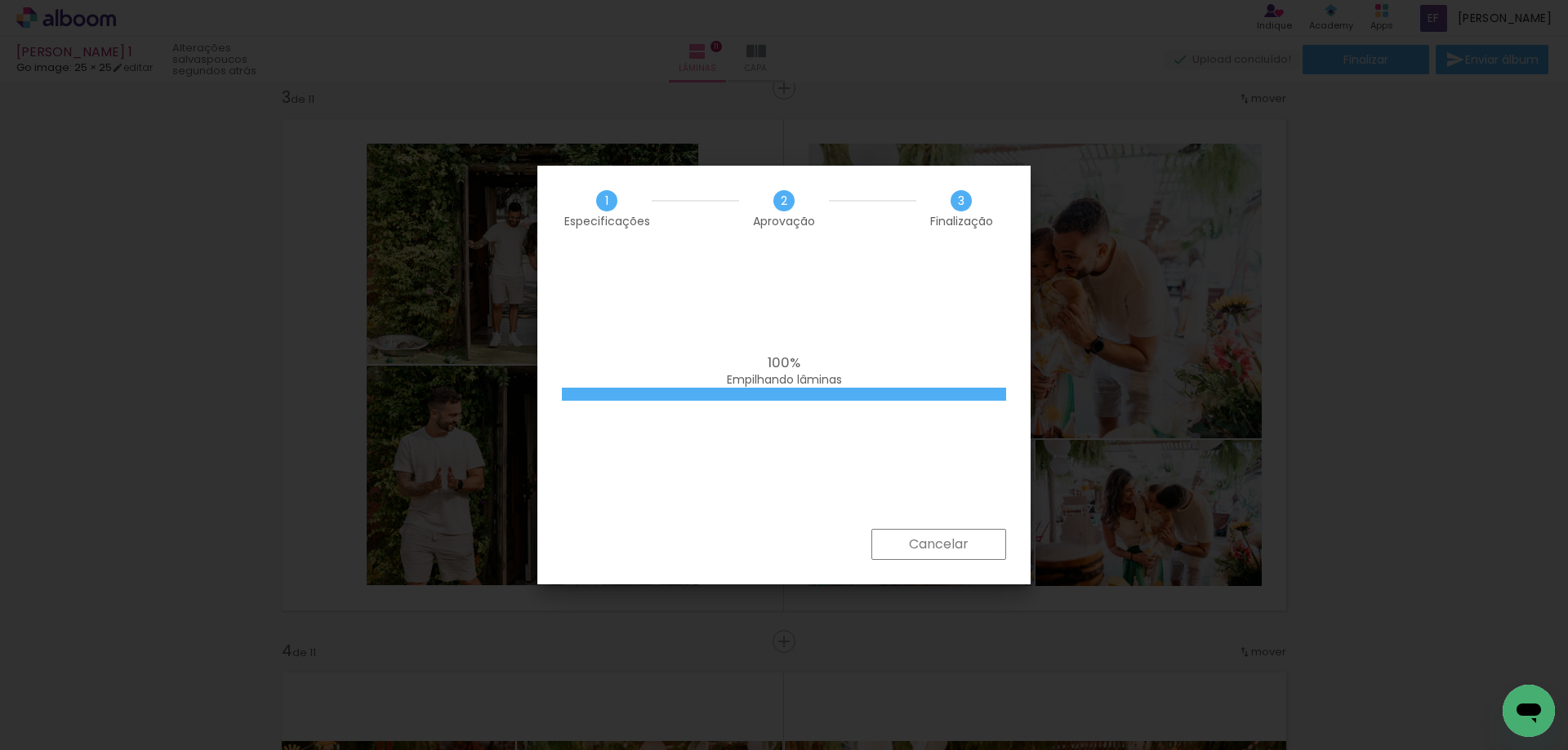
scroll to position [0, 125]
